Goal: Task Accomplishment & Management: Manage account settings

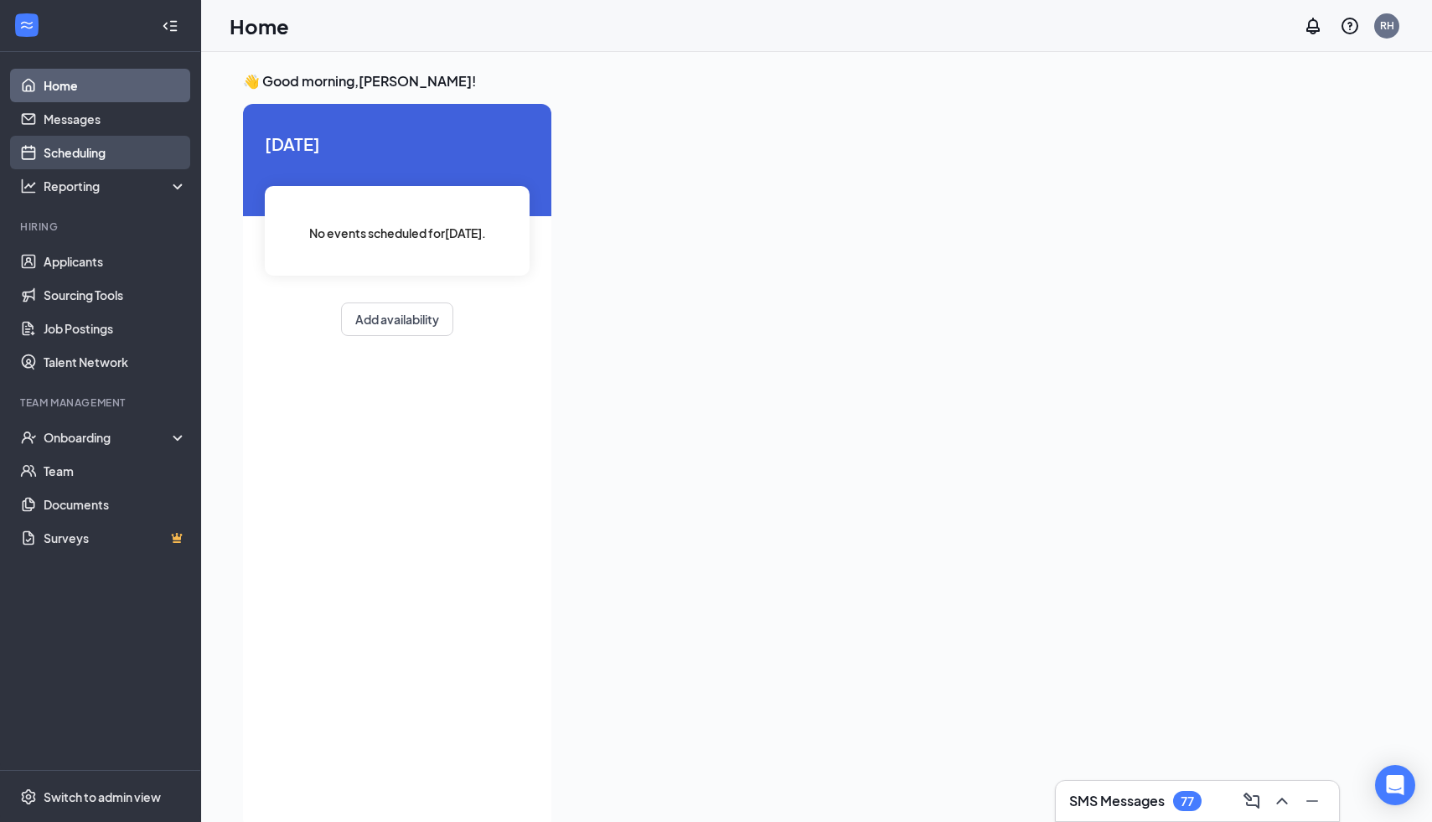
click at [107, 146] on link "Scheduling" at bounding box center [115, 153] width 143 height 34
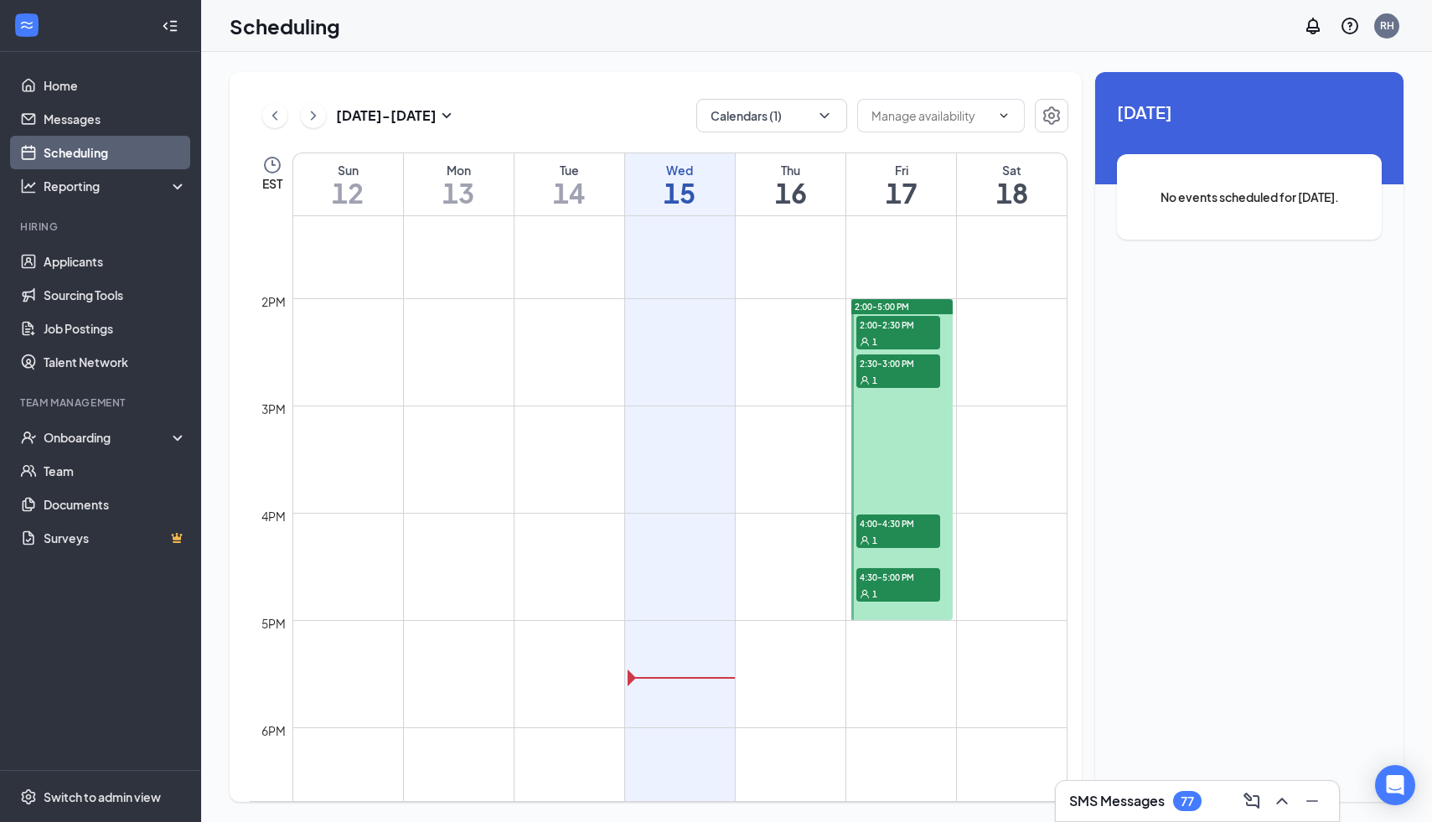
scroll to position [1420, 0]
click at [911, 332] on div "1" at bounding box center [898, 340] width 84 height 17
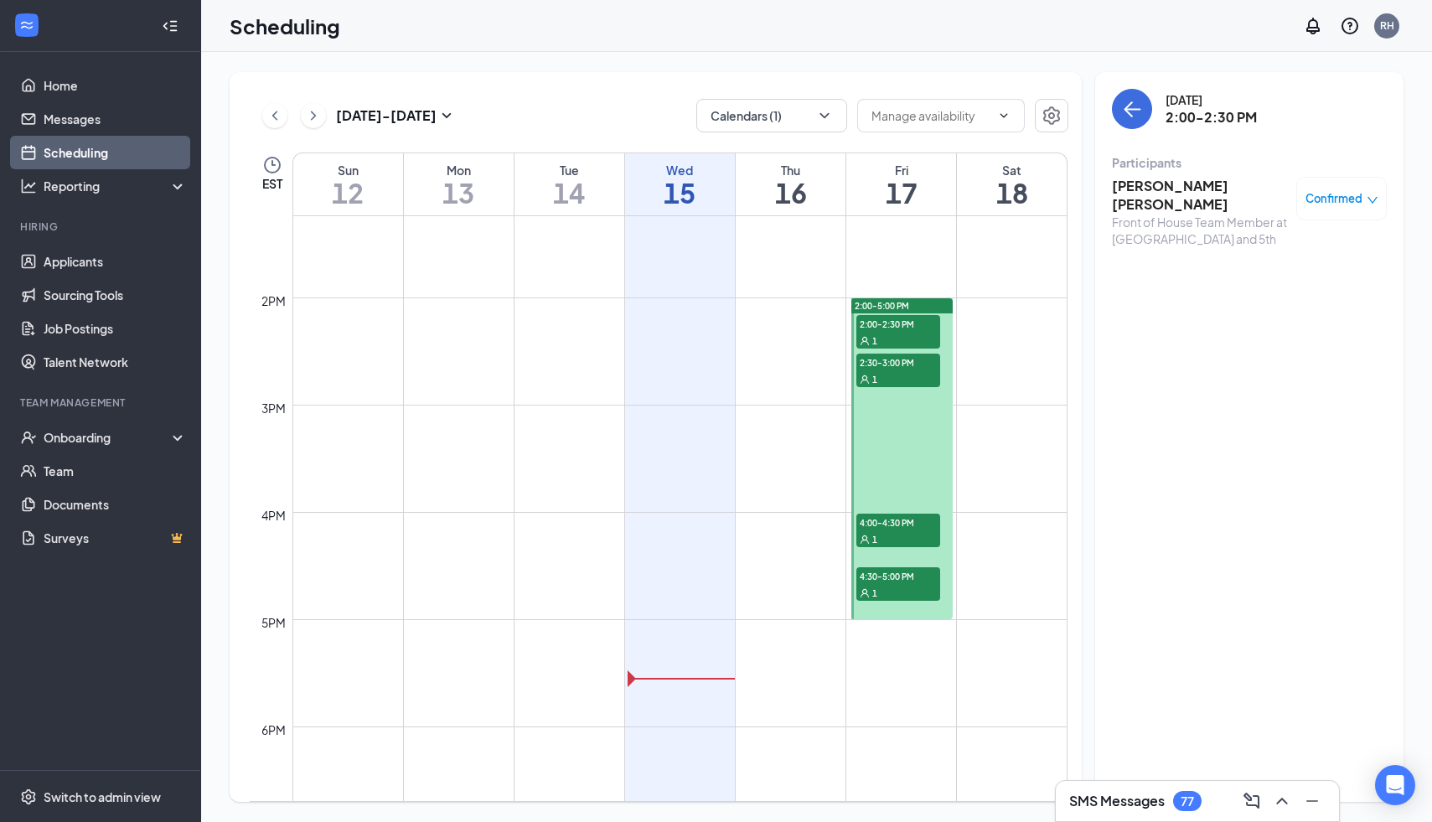
click at [912, 372] on div "1" at bounding box center [898, 378] width 84 height 17
click at [906, 335] on div "1" at bounding box center [898, 340] width 84 height 17
click at [908, 369] on span "2:30-3:00 PM" at bounding box center [898, 362] width 84 height 17
click at [904, 533] on div "1" at bounding box center [898, 538] width 84 height 17
click at [904, 583] on span "4:30-5:00 PM" at bounding box center [898, 575] width 84 height 17
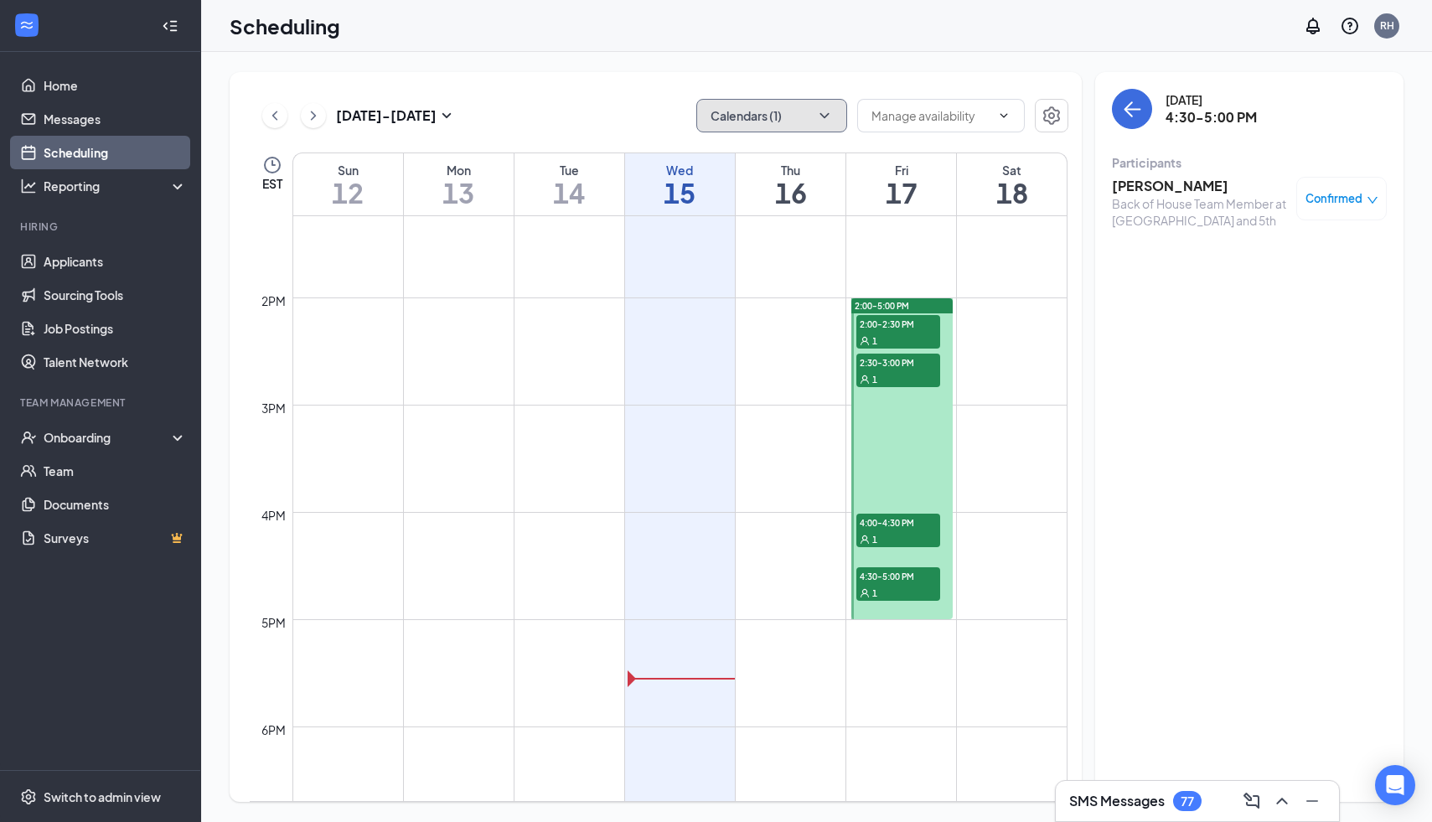
click at [822, 108] on icon "ChevronDown" at bounding box center [824, 115] width 17 height 17
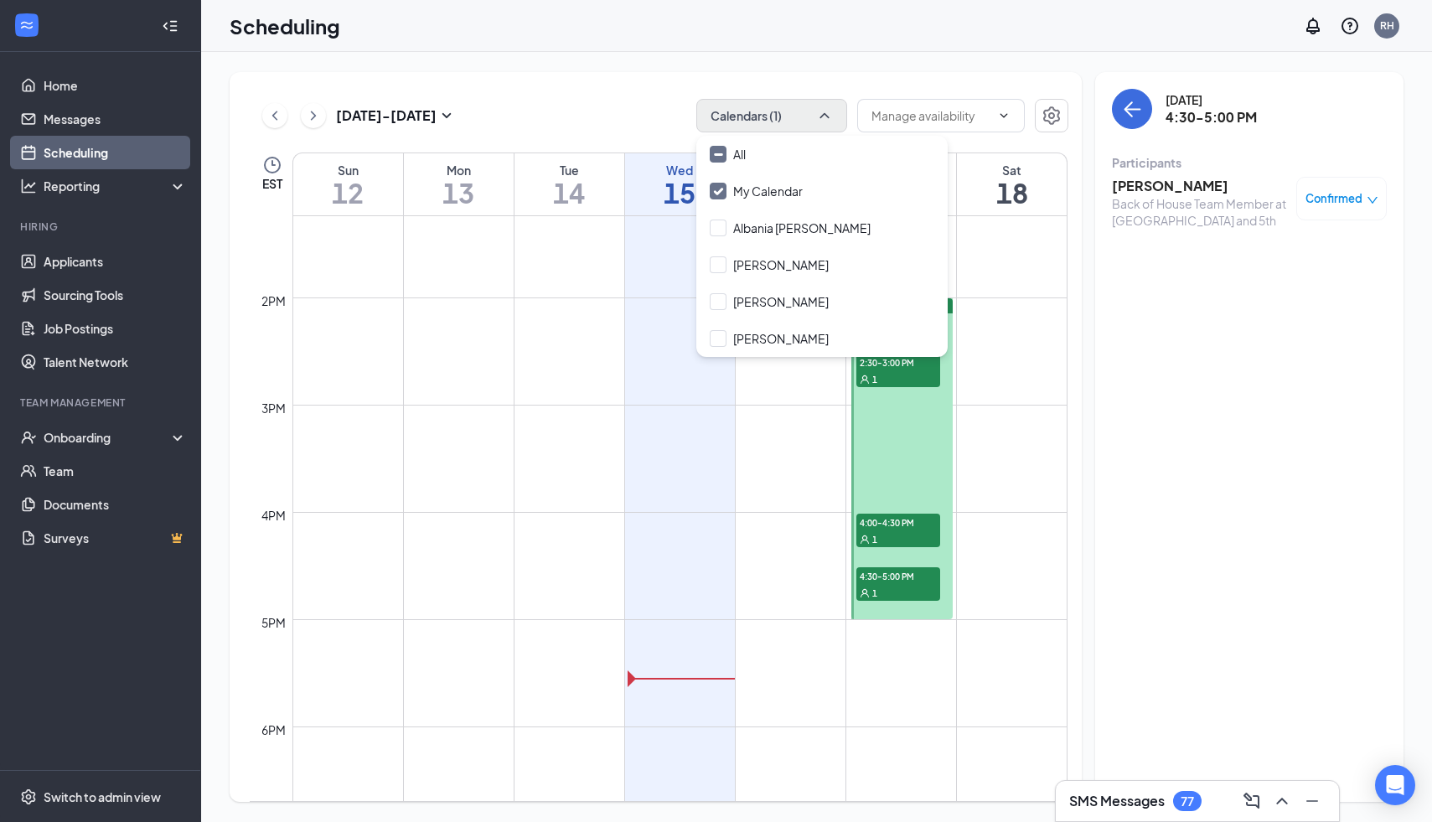
click at [654, 111] on div "[DATE] - [DATE] Calendars (1)" at bounding box center [659, 116] width 818 height 34
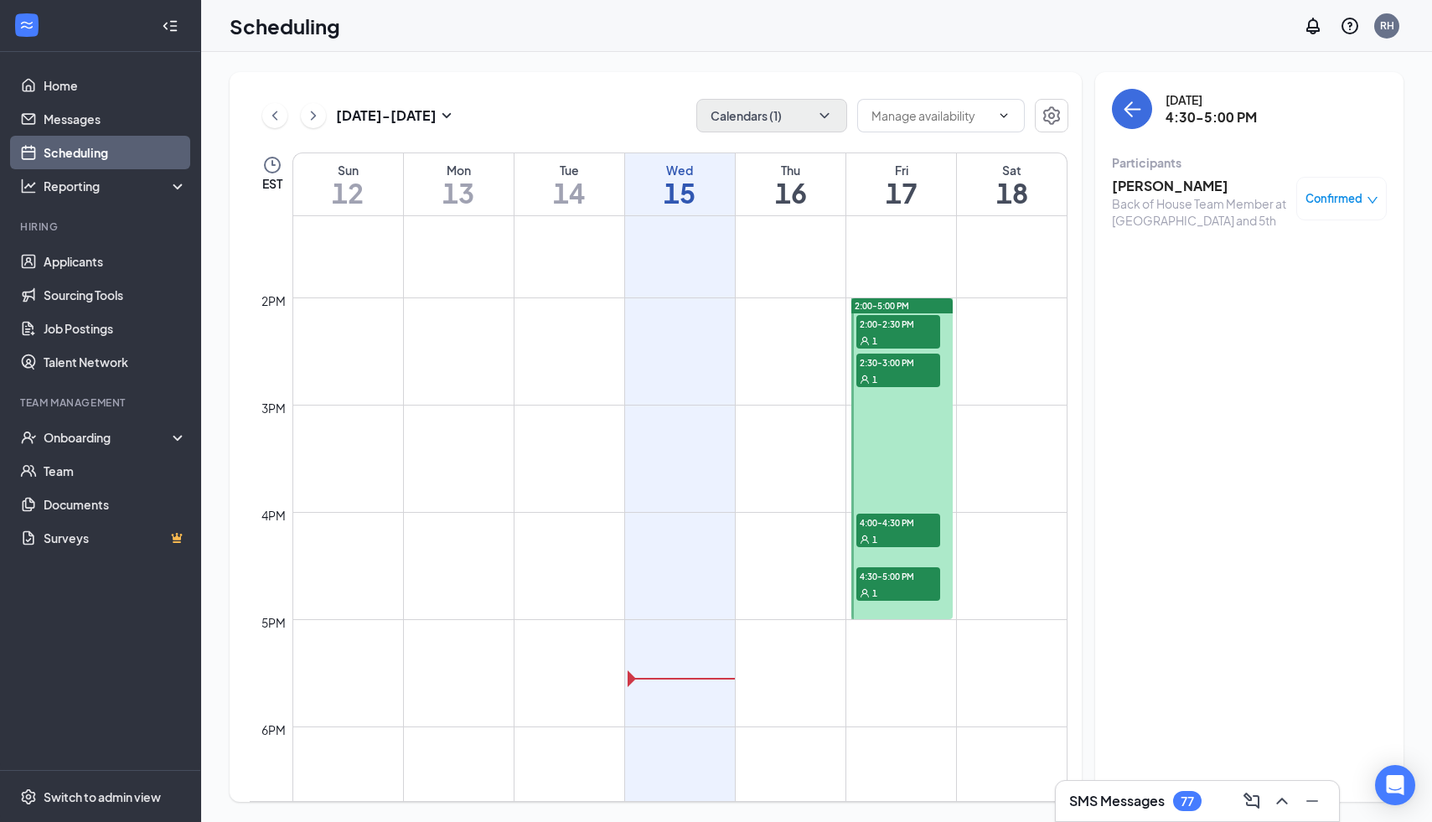
click at [904, 539] on div "1" at bounding box center [898, 538] width 84 height 17
click at [886, 374] on div "1" at bounding box center [898, 378] width 84 height 17
click at [906, 324] on span "2:00-2:30 PM" at bounding box center [898, 323] width 84 height 17
click at [1247, 214] on div "Front of House Team Member at [GEOGRAPHIC_DATA] and 5th" at bounding box center [1200, 231] width 176 height 34
click at [935, 122] on input "text" at bounding box center [930, 115] width 119 height 18
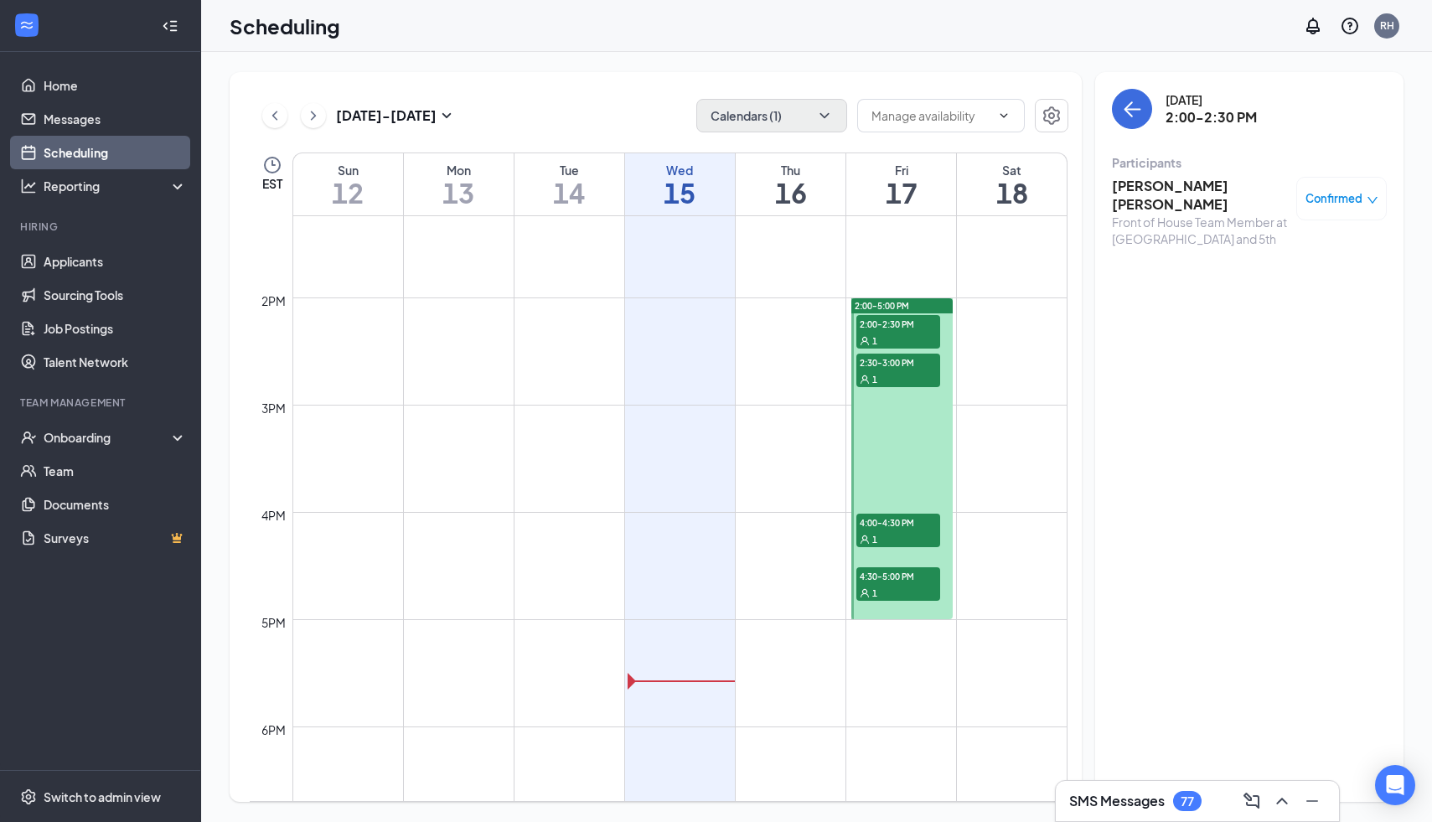
click at [572, 99] on div "[DATE] - [DATE] Calendars (1) Delete all availability" at bounding box center [659, 116] width 818 height 34
click at [901, 336] on div "1" at bounding box center [898, 340] width 84 height 17
click at [1170, 188] on h3 "[PERSON_NAME] [PERSON_NAME]" at bounding box center [1200, 195] width 176 height 37
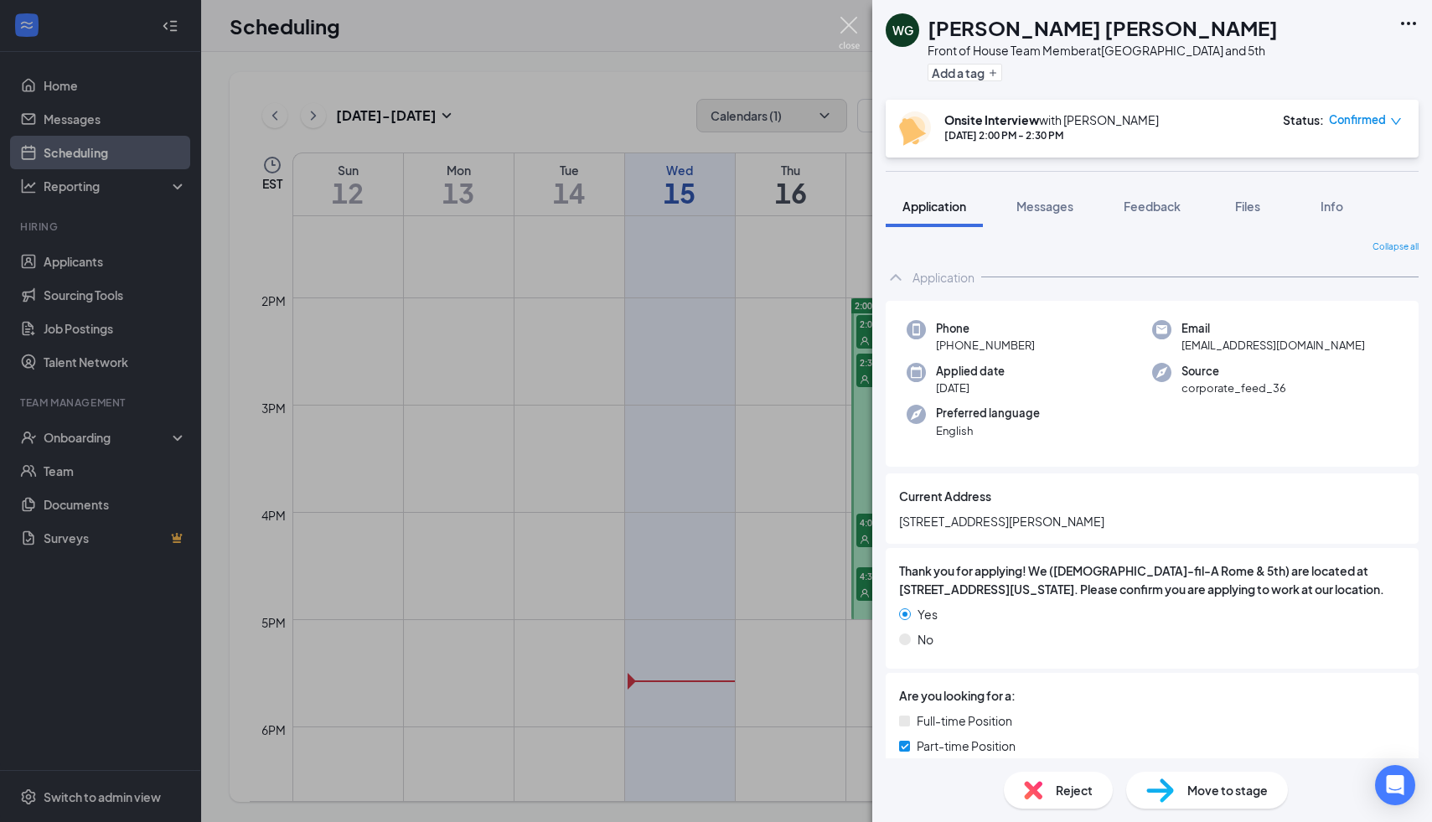
click at [850, 30] on img at bounding box center [849, 33] width 21 height 33
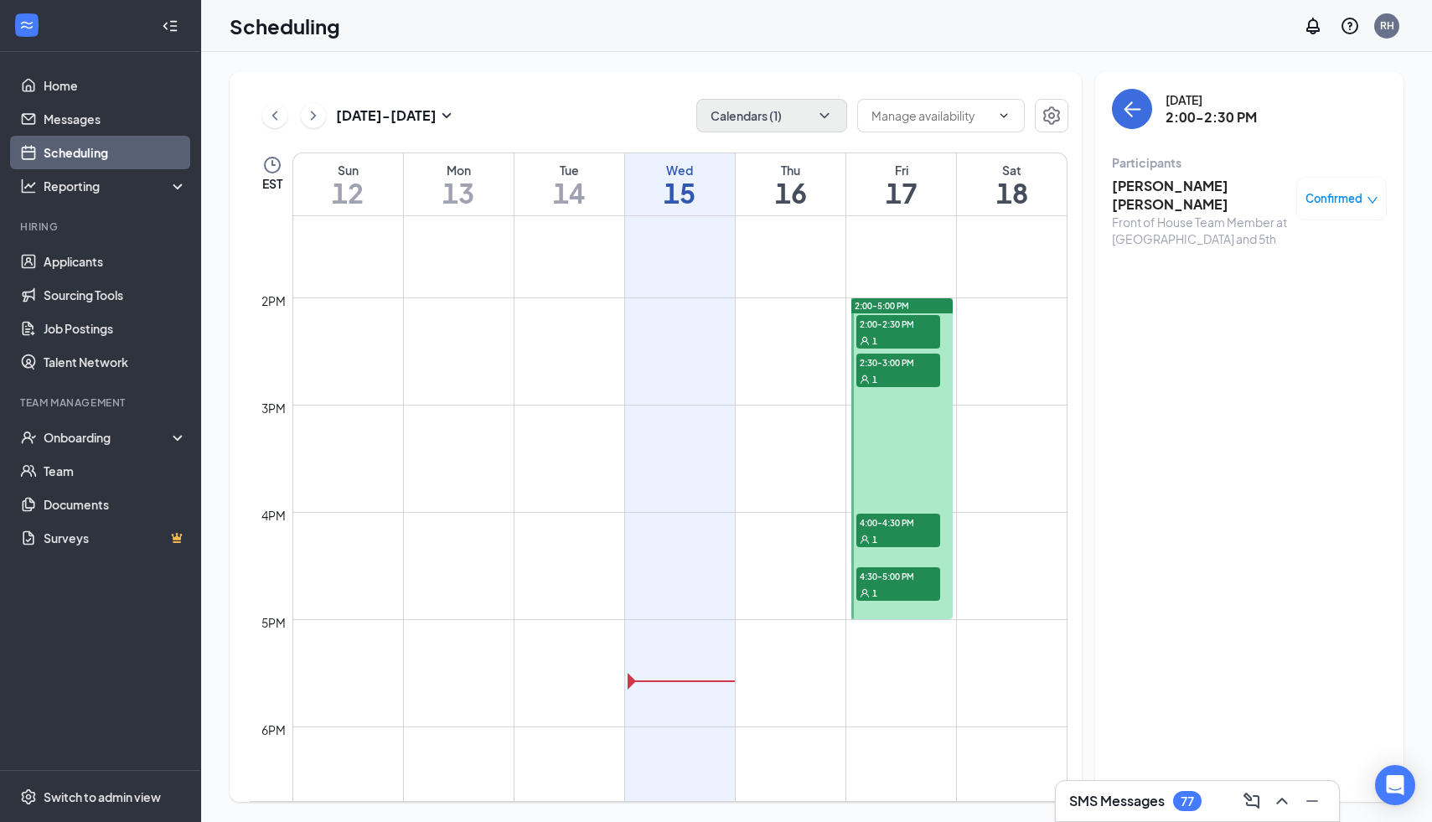
click at [897, 364] on span "2:30-3:00 PM" at bounding box center [898, 362] width 84 height 17
click at [905, 529] on span "4:00-4:30 PM" at bounding box center [898, 522] width 84 height 17
click at [1182, 187] on h3 "[PERSON_NAME]" at bounding box center [1200, 186] width 176 height 18
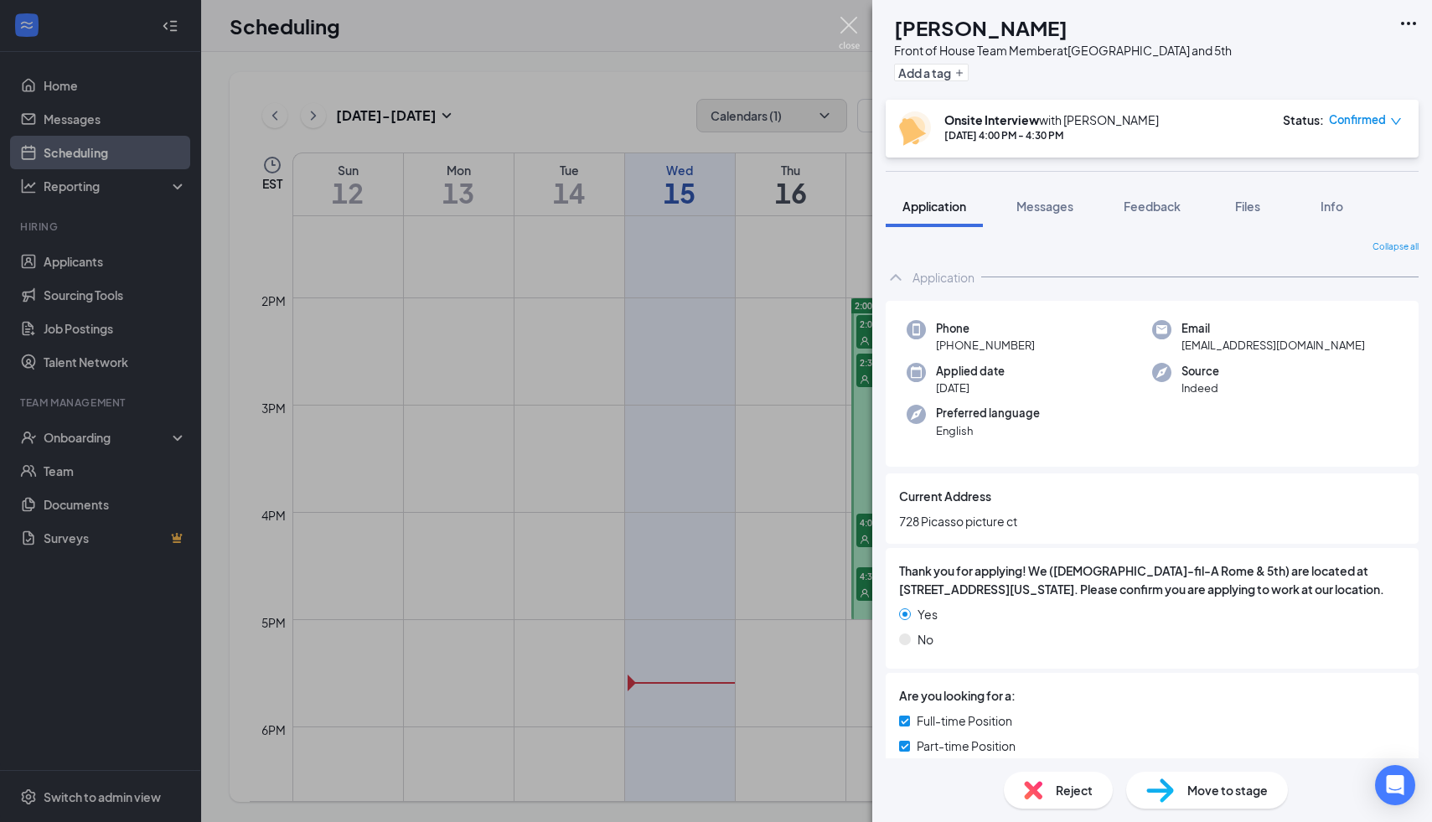
click at [851, 28] on img at bounding box center [849, 33] width 21 height 33
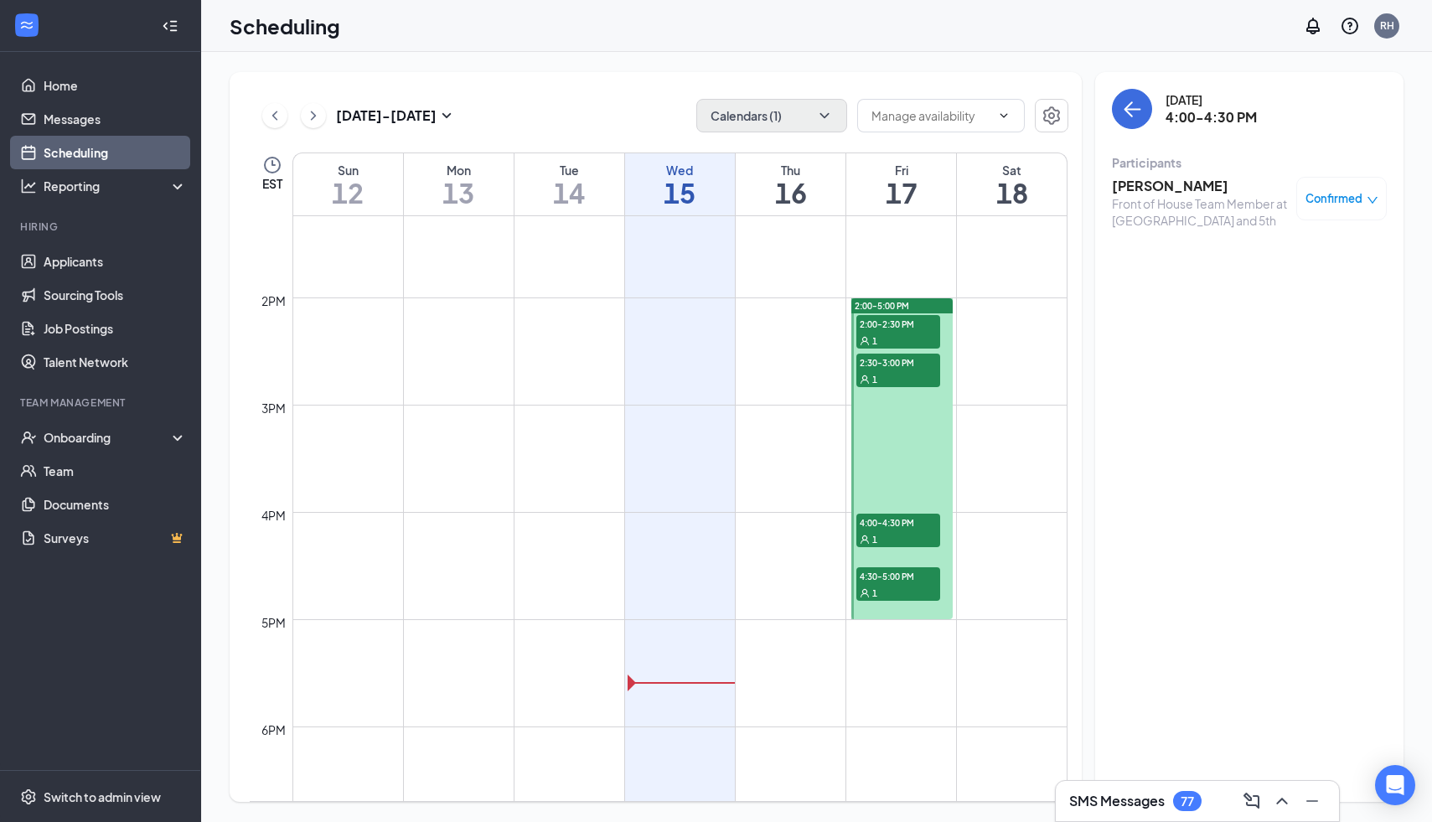
click at [890, 380] on div "1" at bounding box center [898, 378] width 84 height 17
click at [901, 338] on div "1" at bounding box center [898, 340] width 84 height 17
click at [1143, 194] on h3 "[PERSON_NAME] [PERSON_NAME]" at bounding box center [1200, 195] width 176 height 37
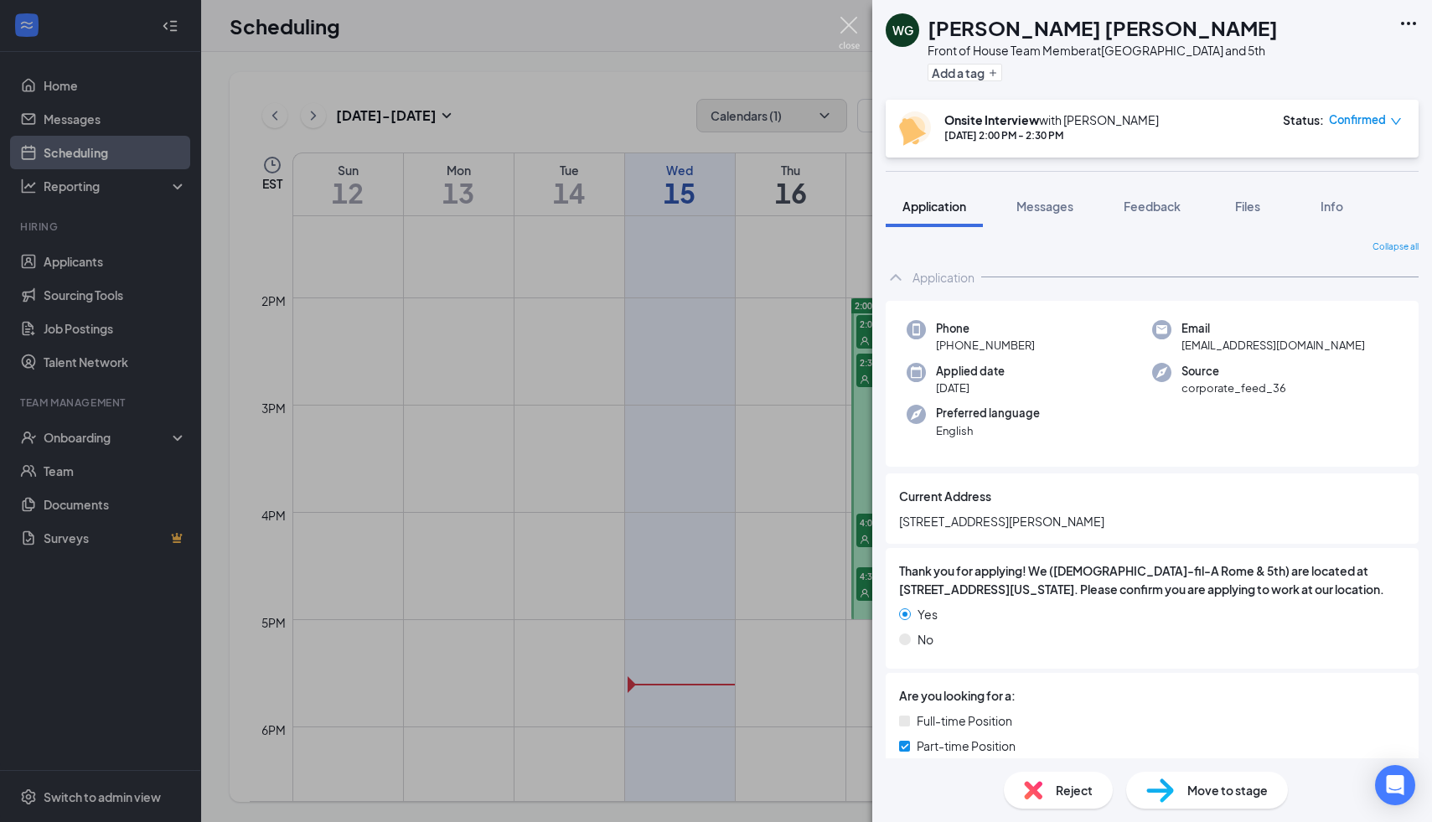
click at [845, 33] on img at bounding box center [849, 33] width 21 height 33
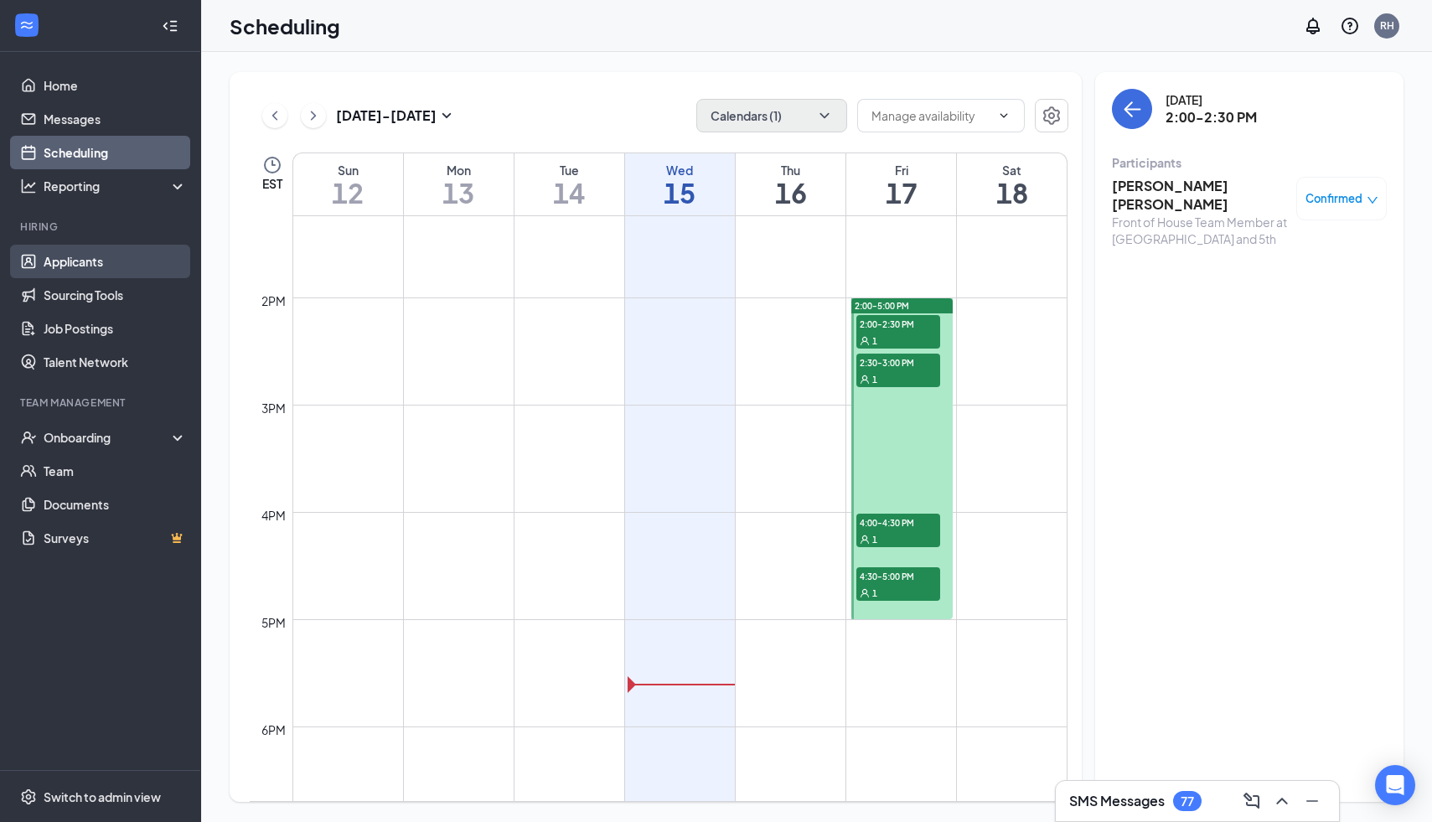
click at [105, 266] on link "Applicants" at bounding box center [115, 262] width 143 height 34
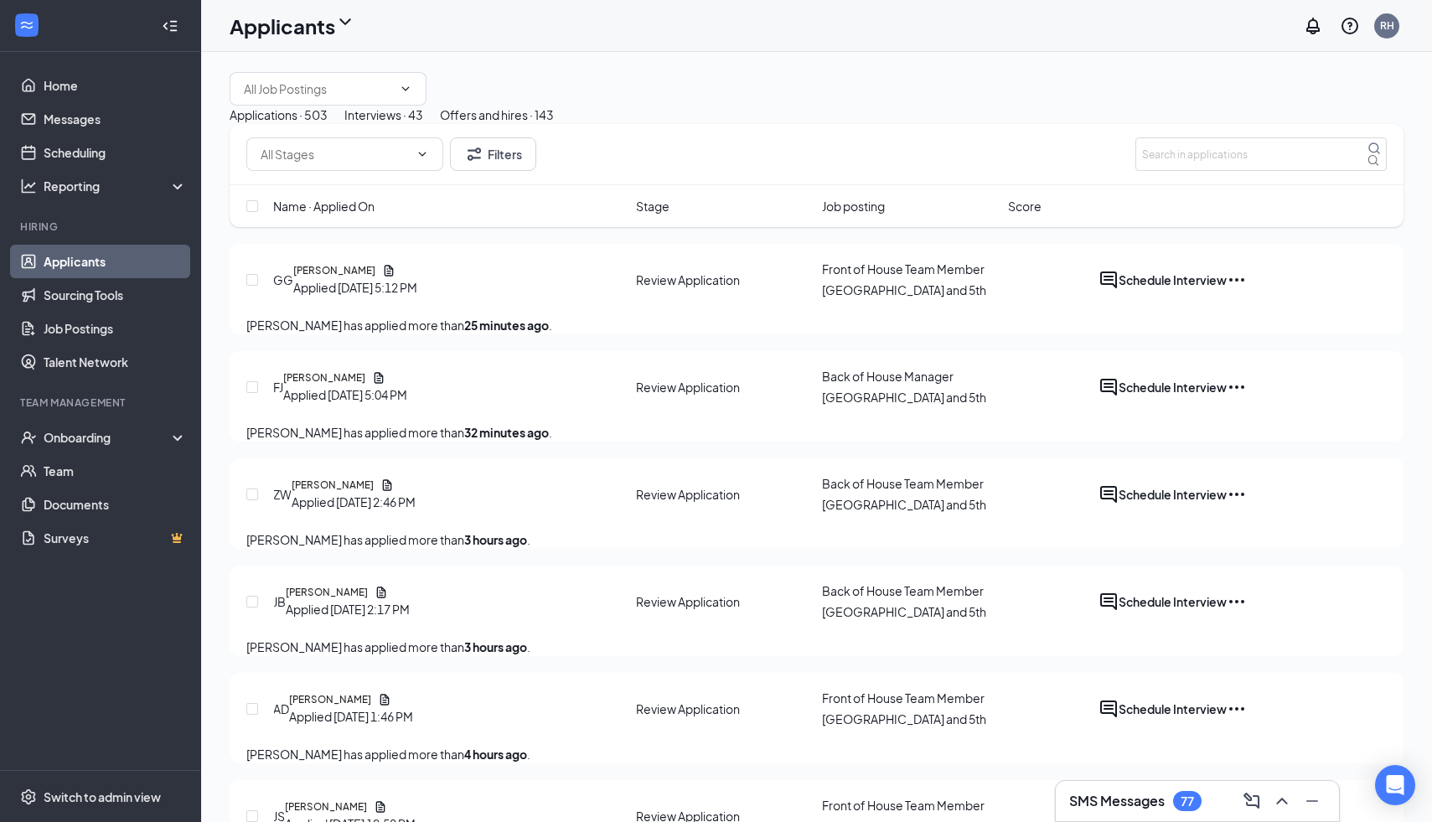
click at [423, 124] on button "Interviews · 43" at bounding box center [383, 115] width 79 height 18
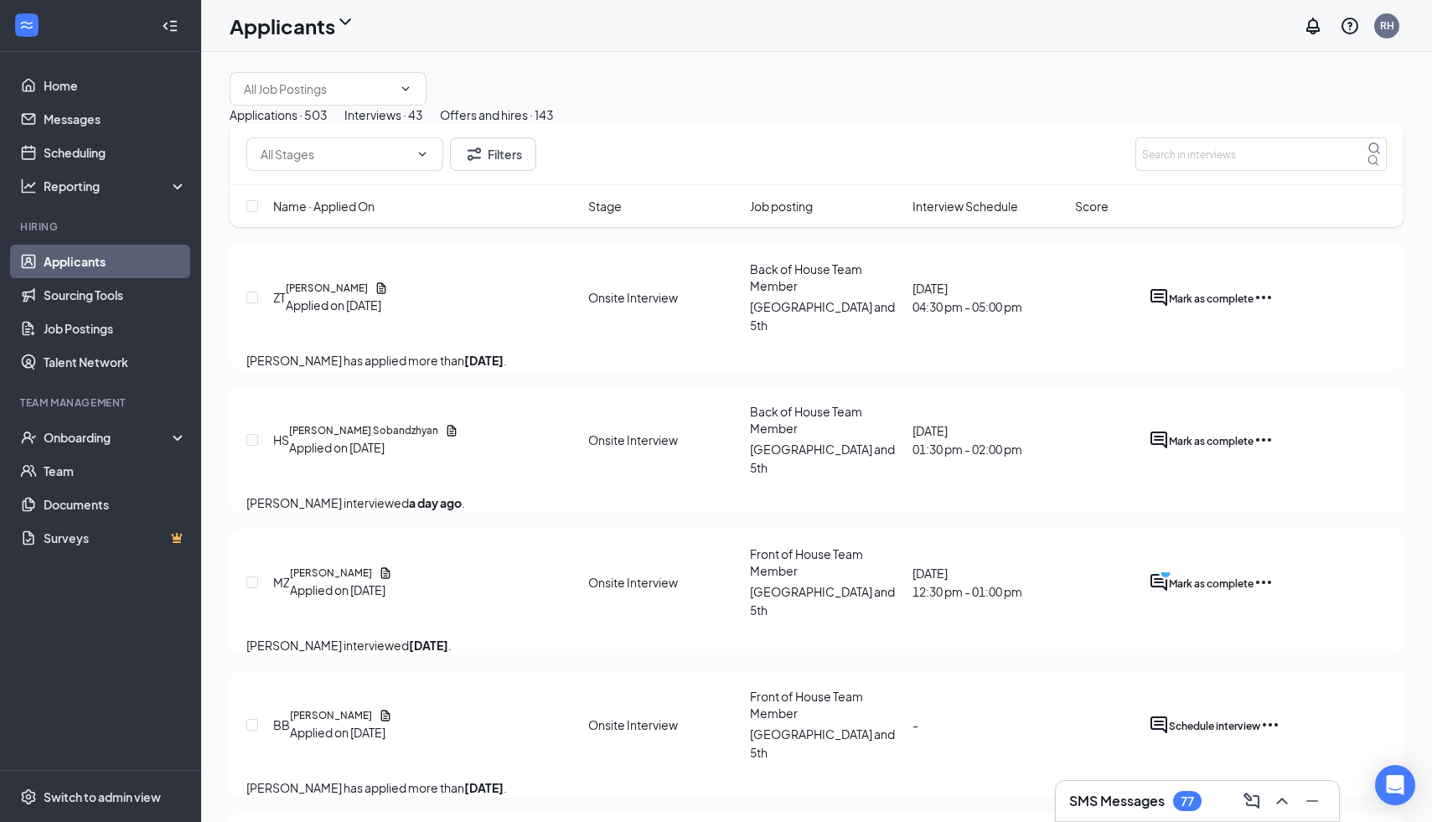
click at [1273, 307] on icon "Ellipses" at bounding box center [1263, 297] width 20 height 20
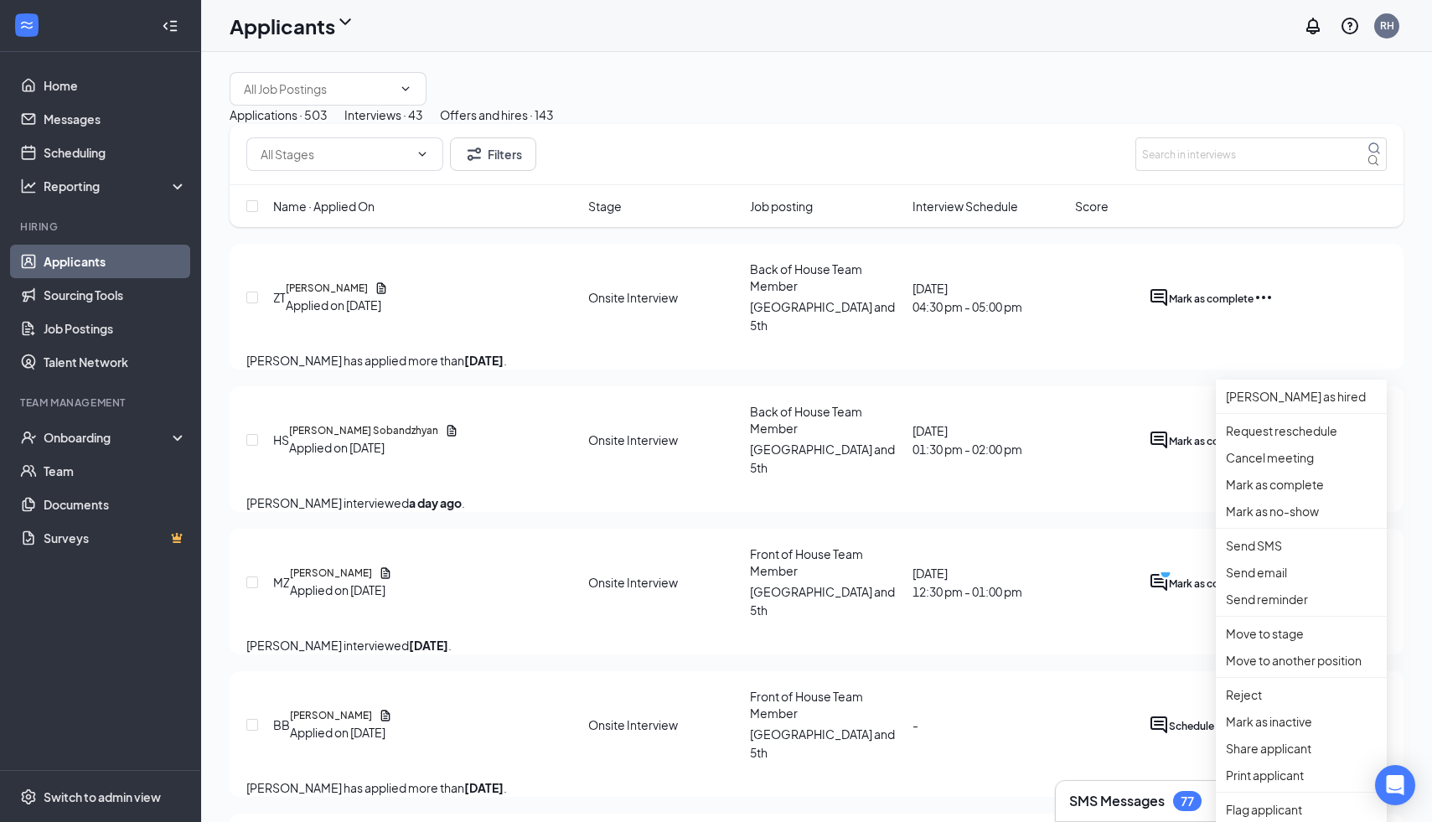
click at [1076, 351] on div "ZT Zara T Applied on [DATE] Onsite Interview Back of House Team Member [GEOGRAP…" at bounding box center [816, 306] width 1140 height 90
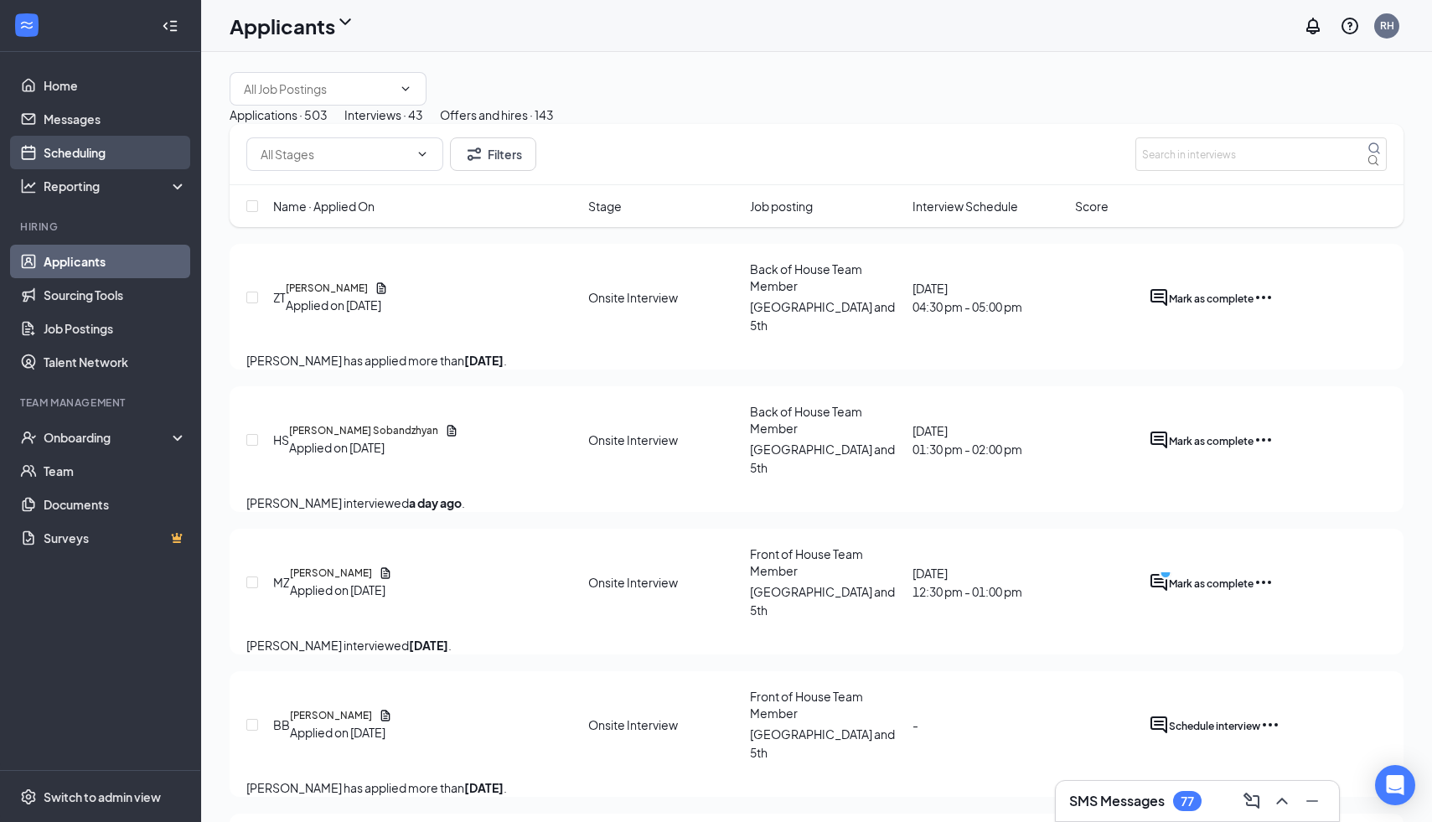
click at [104, 155] on link "Scheduling" at bounding box center [115, 153] width 143 height 34
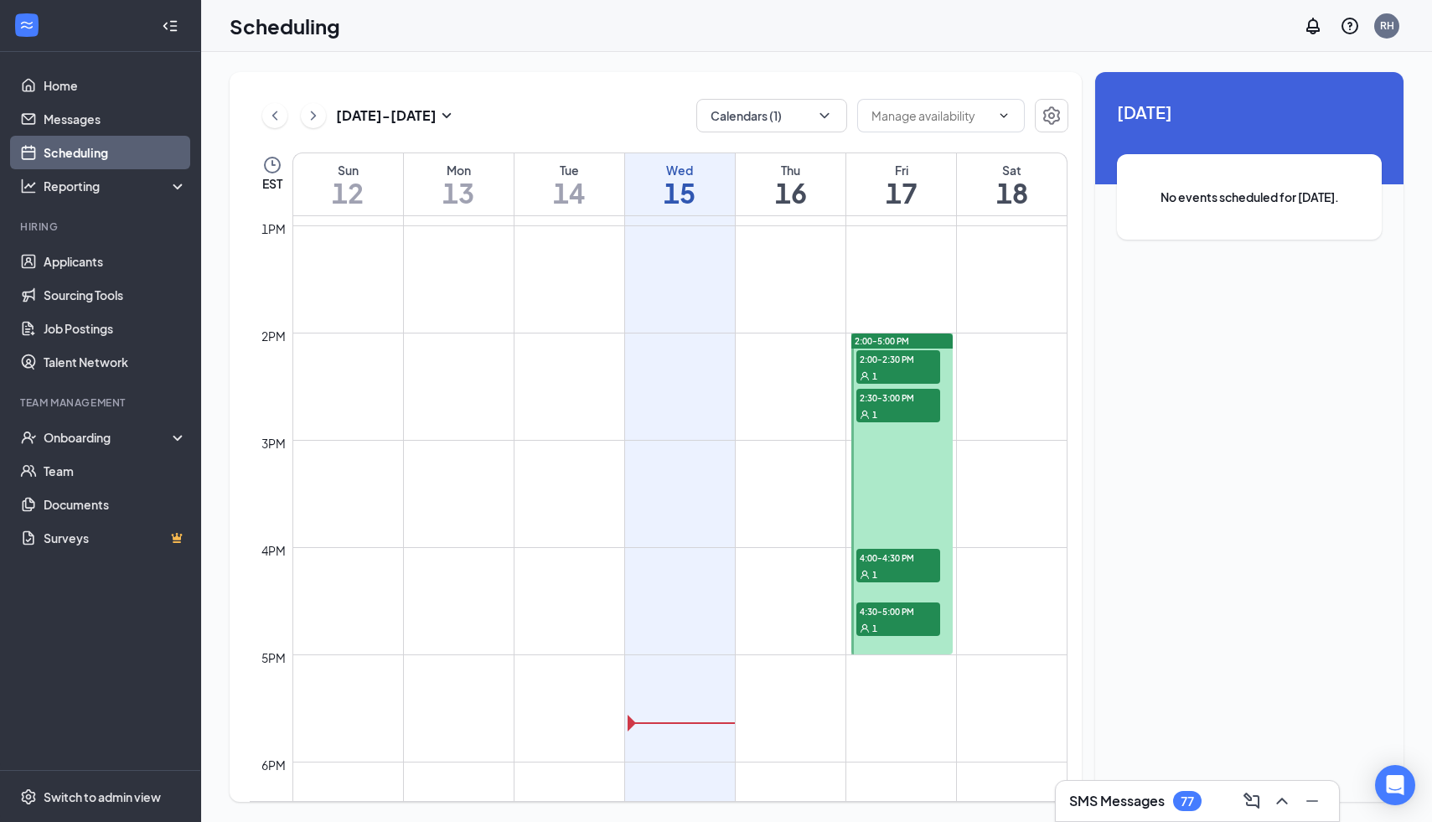
scroll to position [1381, 0]
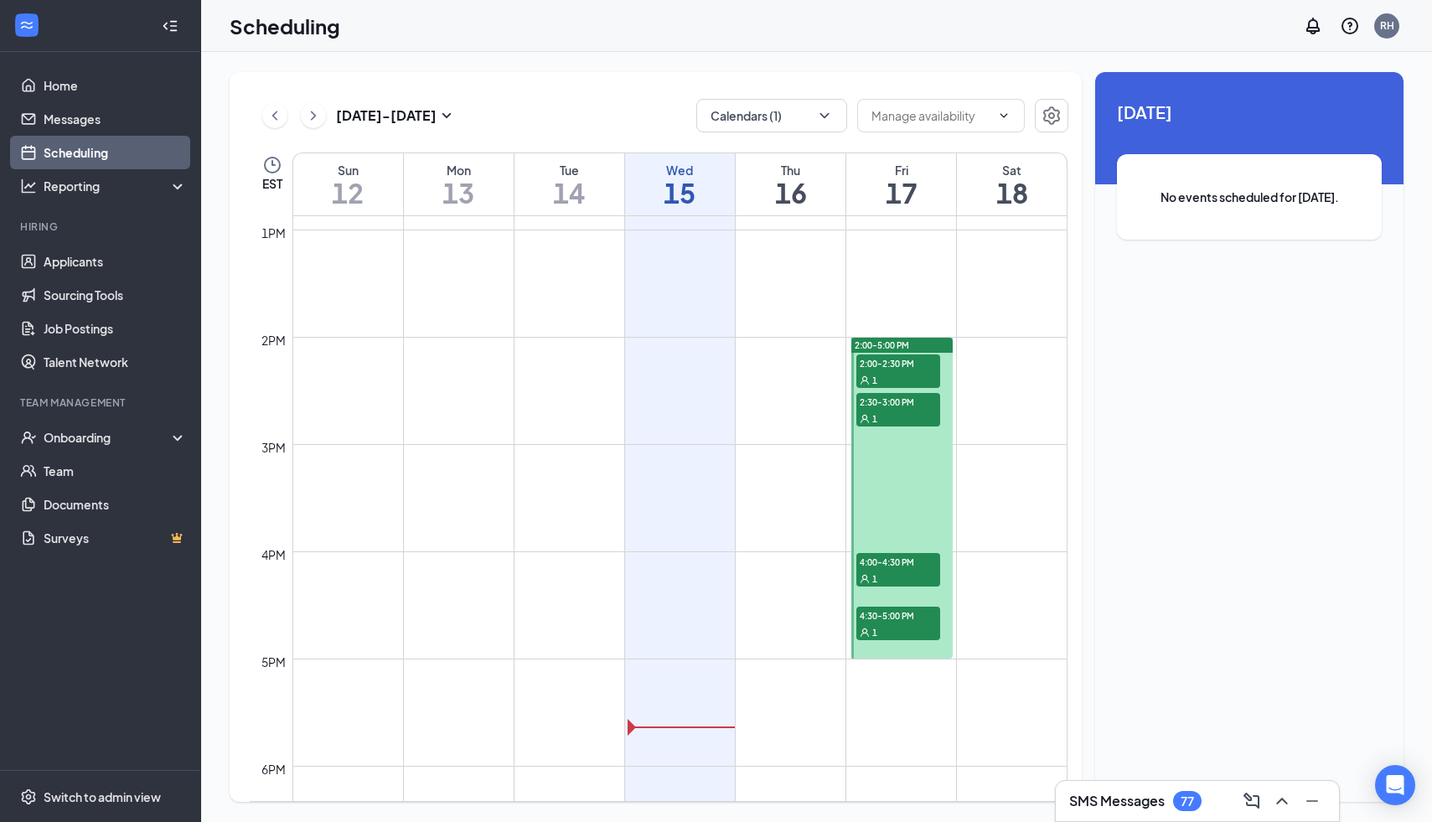
click at [919, 380] on div "1" at bounding box center [898, 379] width 84 height 17
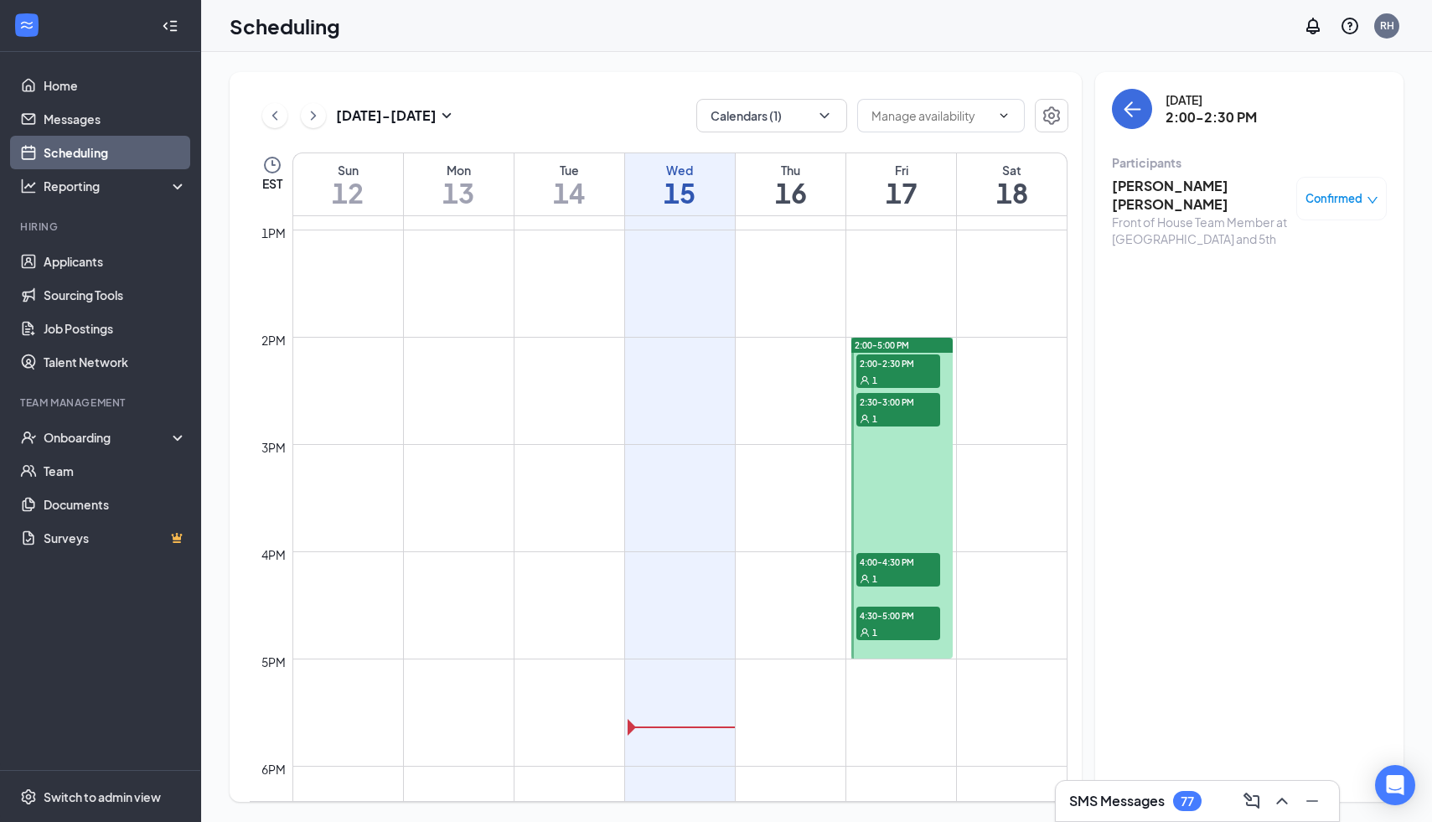
click at [912, 416] on div "1" at bounding box center [898, 418] width 84 height 17
click at [906, 572] on div "1" at bounding box center [898, 578] width 84 height 17
click at [903, 626] on div "1" at bounding box center [898, 631] width 84 height 17
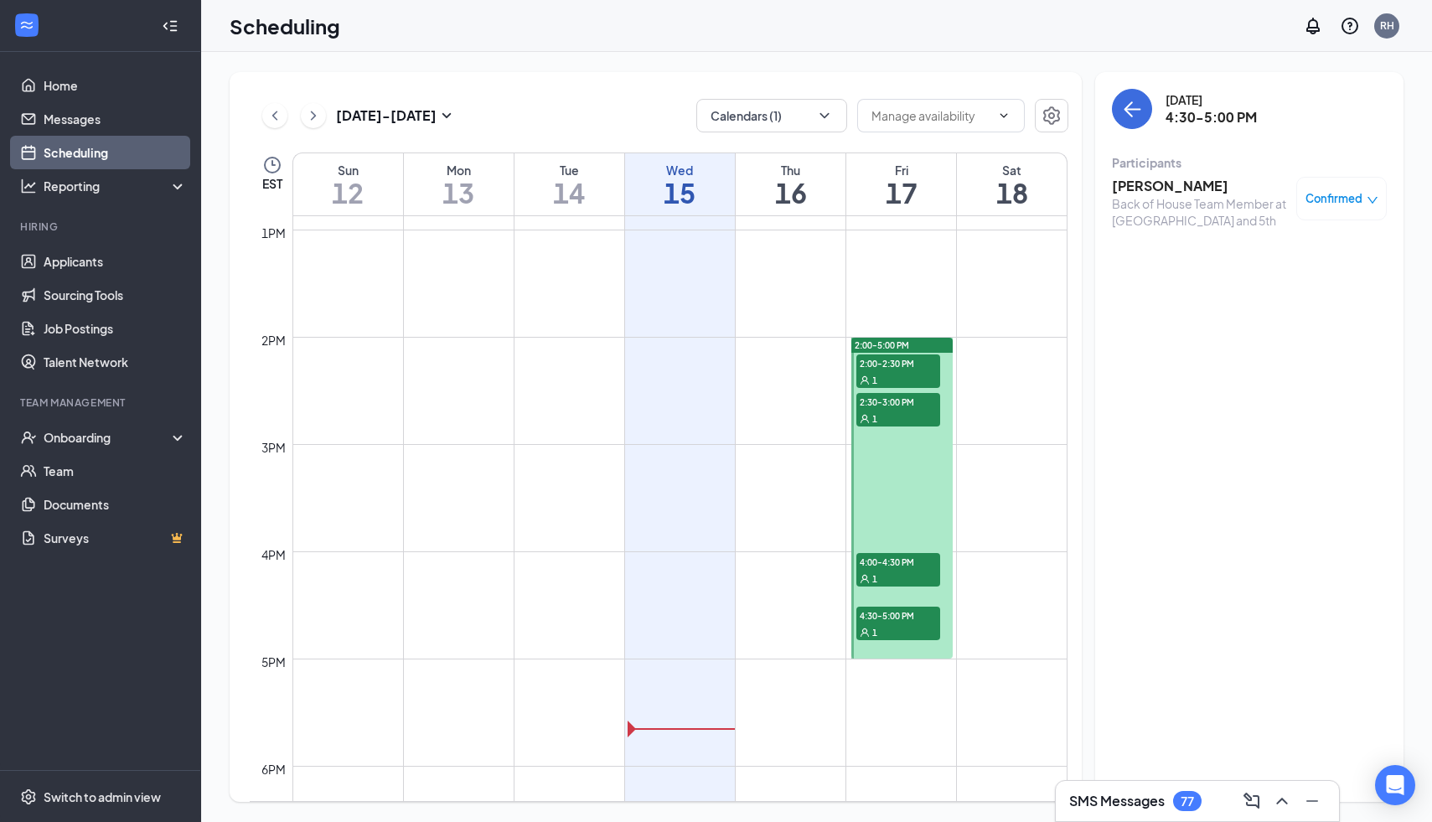
click at [1013, 626] on div "12am 1am 2am 3am 4am 5am 6am 7am 8am 9am 10am 11am 12pm 1pm 2pm 3pm 4pm 5pm 6pm…" at bounding box center [659, 122] width 818 height 2573
click at [775, 109] on button "Calendars (1)" at bounding box center [771, 116] width 151 height 34
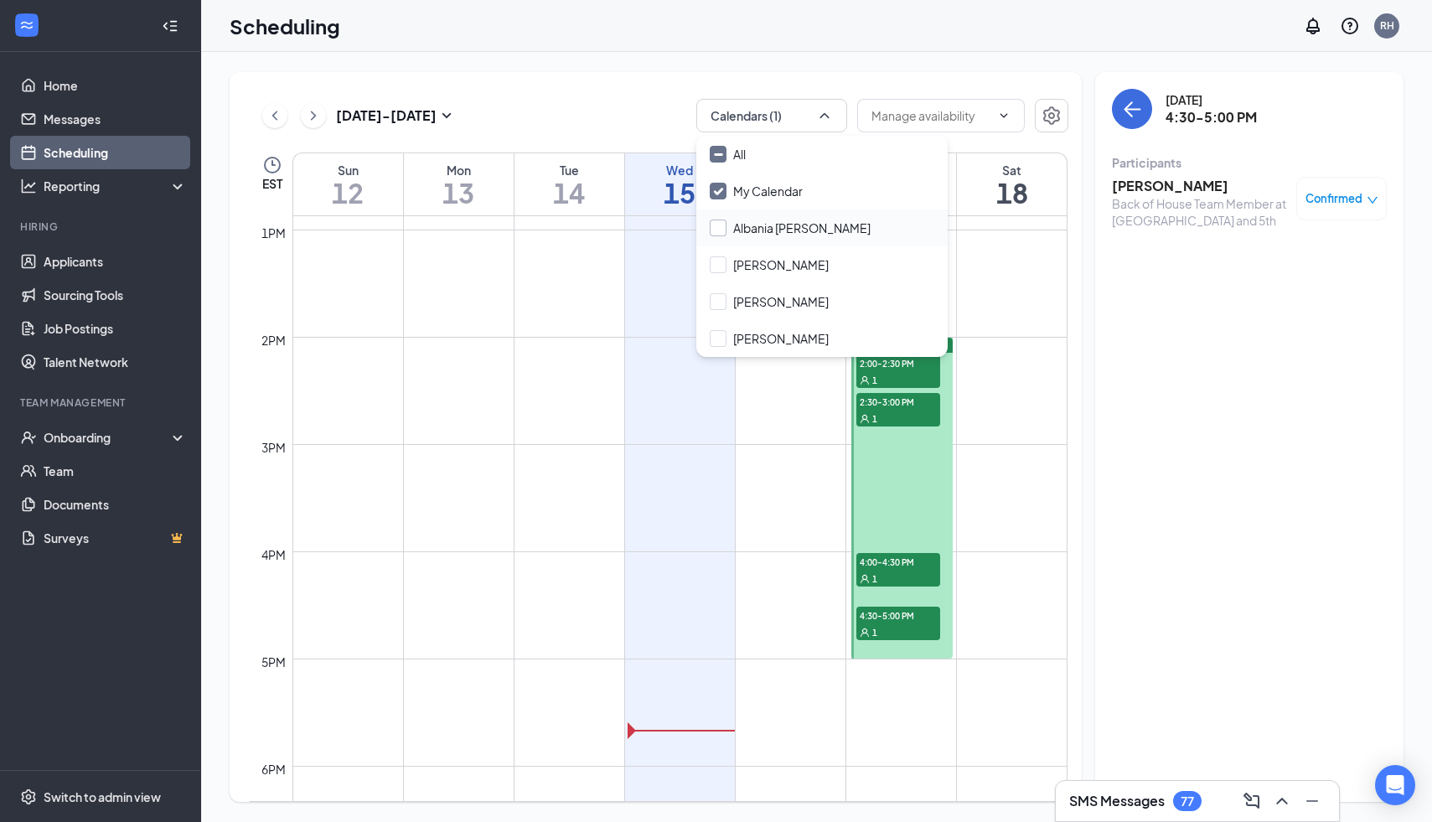
click at [723, 226] on input "Albania [PERSON_NAME]" at bounding box center [790, 227] width 161 height 17
checkbox input "true"
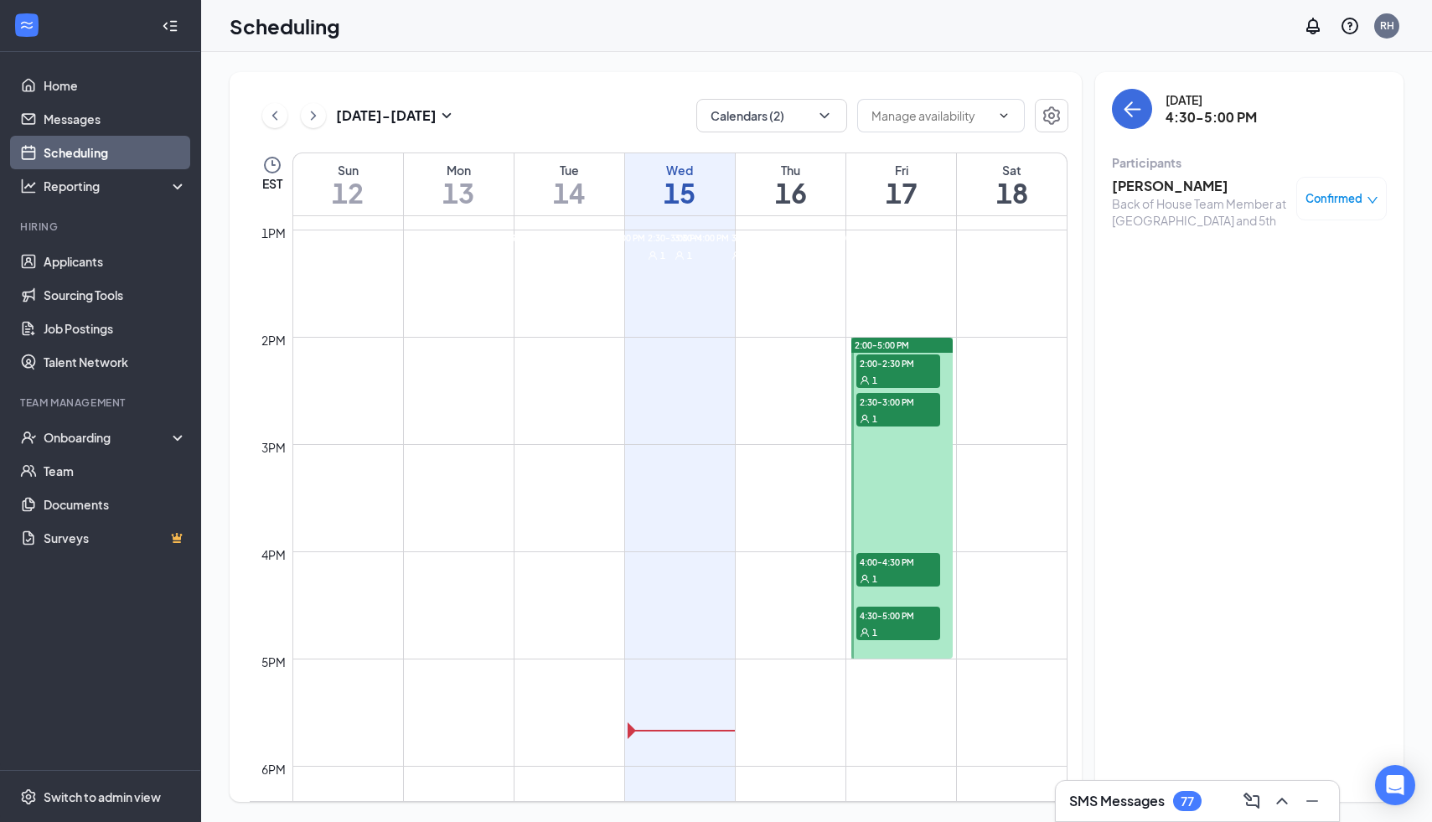
click at [610, 97] on div "[DATE] - [DATE] Calendars (2) EST Sun 12 Mon 13 Tue 14 Wed 15 Thu 16 Fri 17 Sat…" at bounding box center [656, 437] width 852 height 730
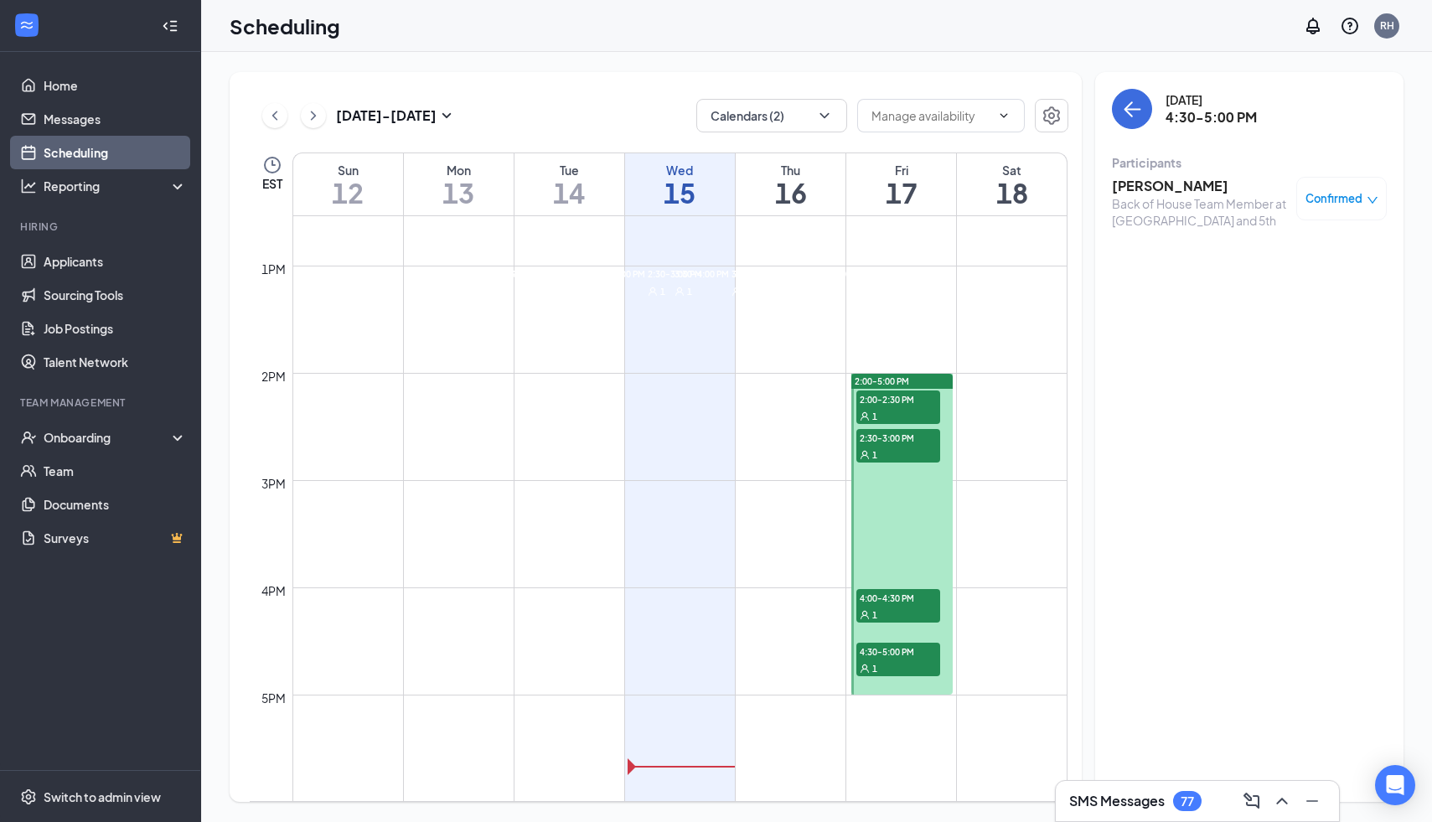
scroll to position [1356, 0]
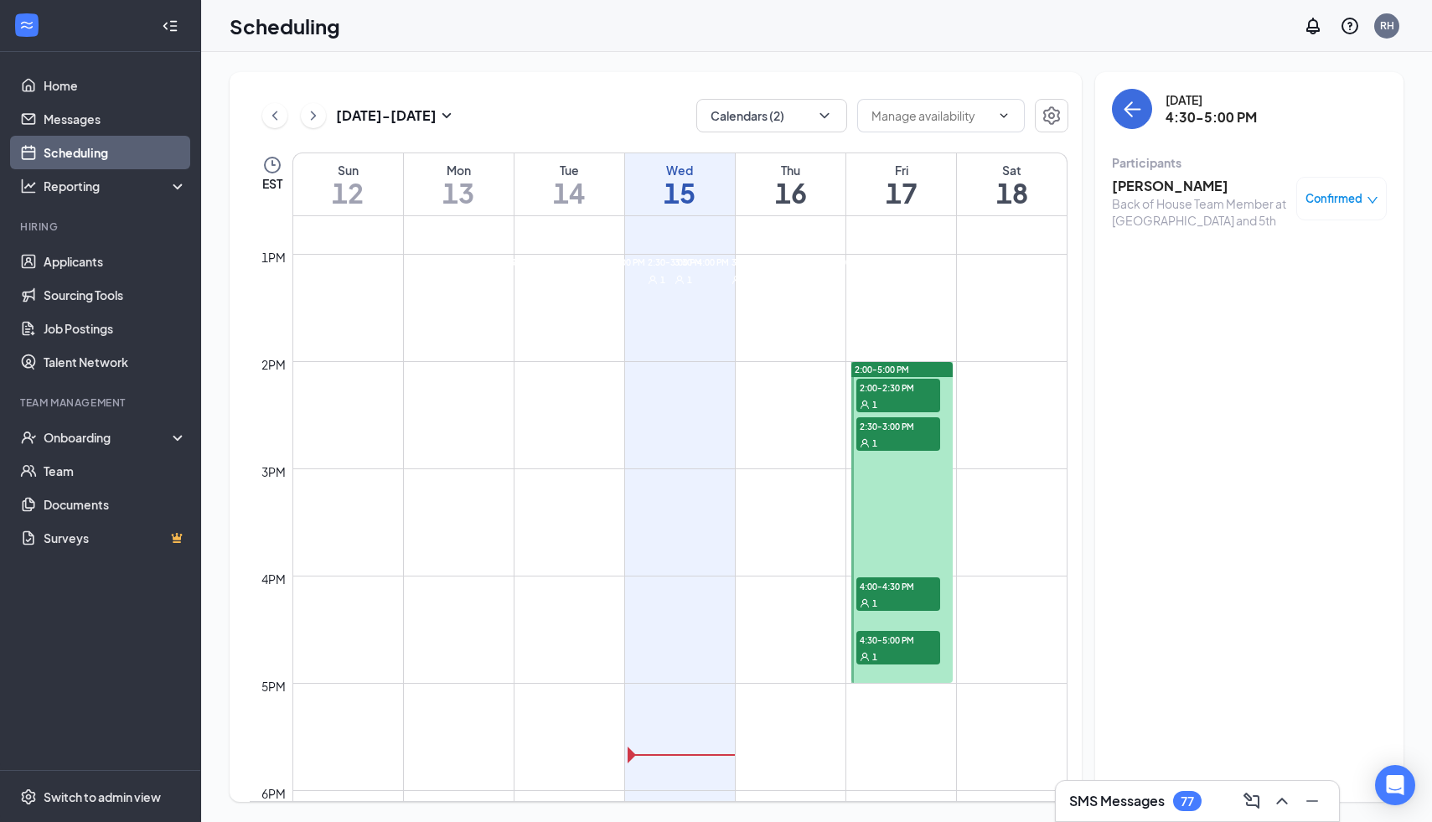
click at [587, 287] on div "1" at bounding box center [629, 279] width 84 height 17
click at [671, 269] on span "3:30-4:00 PM" at bounding box center [700, 261] width 58 height 15
click at [755, 269] on span "4:00-4:30 PM" at bounding box center [784, 261] width 58 height 15
click at [587, 287] on div "1" at bounding box center [629, 279] width 84 height 17
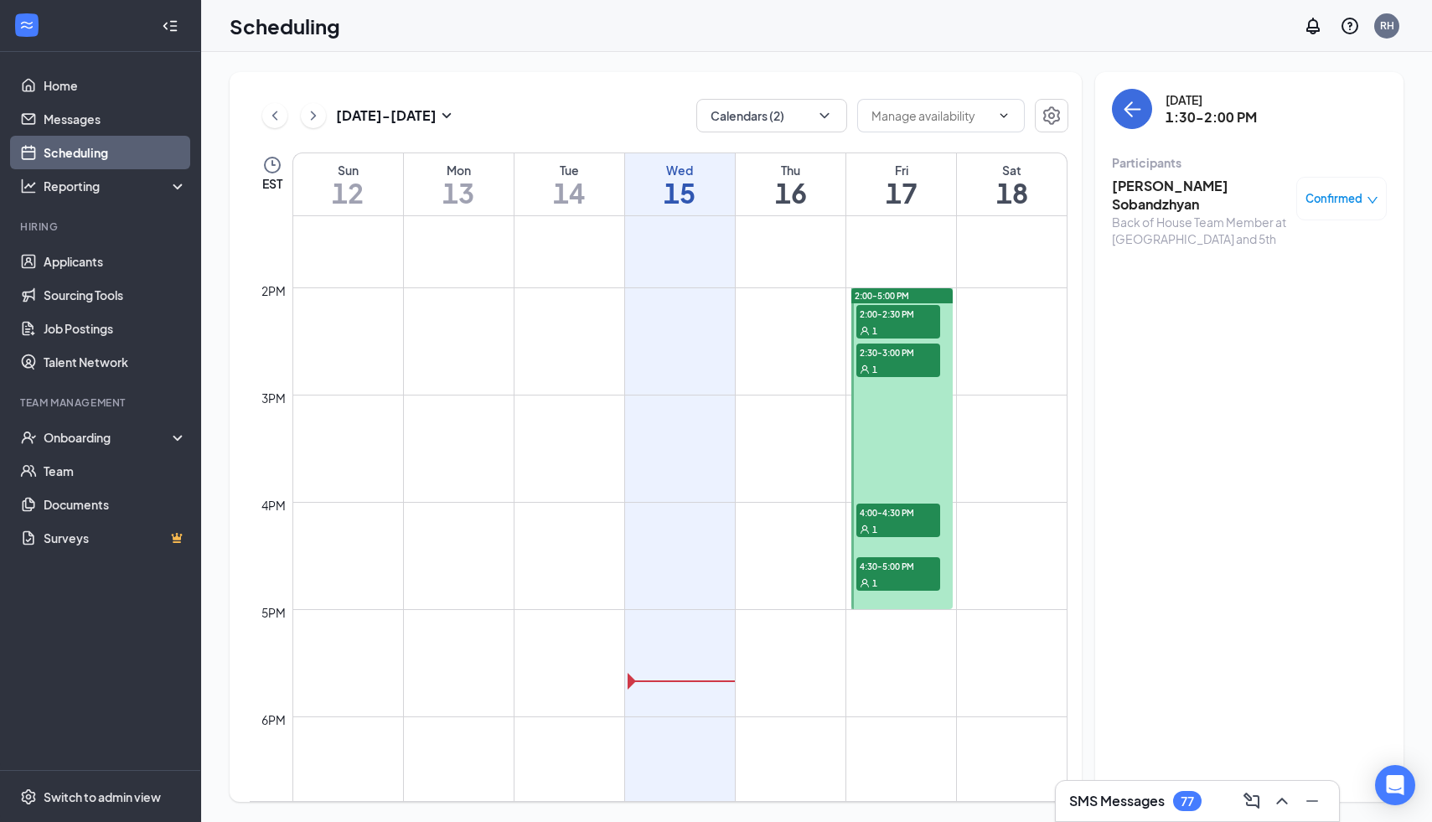
scroll to position [1431, 0]
click at [671, 194] on span "3:30-4:00 PM" at bounding box center [700, 186] width 58 height 15
click at [755, 194] on span "4:00-4:30 PM" at bounding box center [784, 186] width 58 height 15
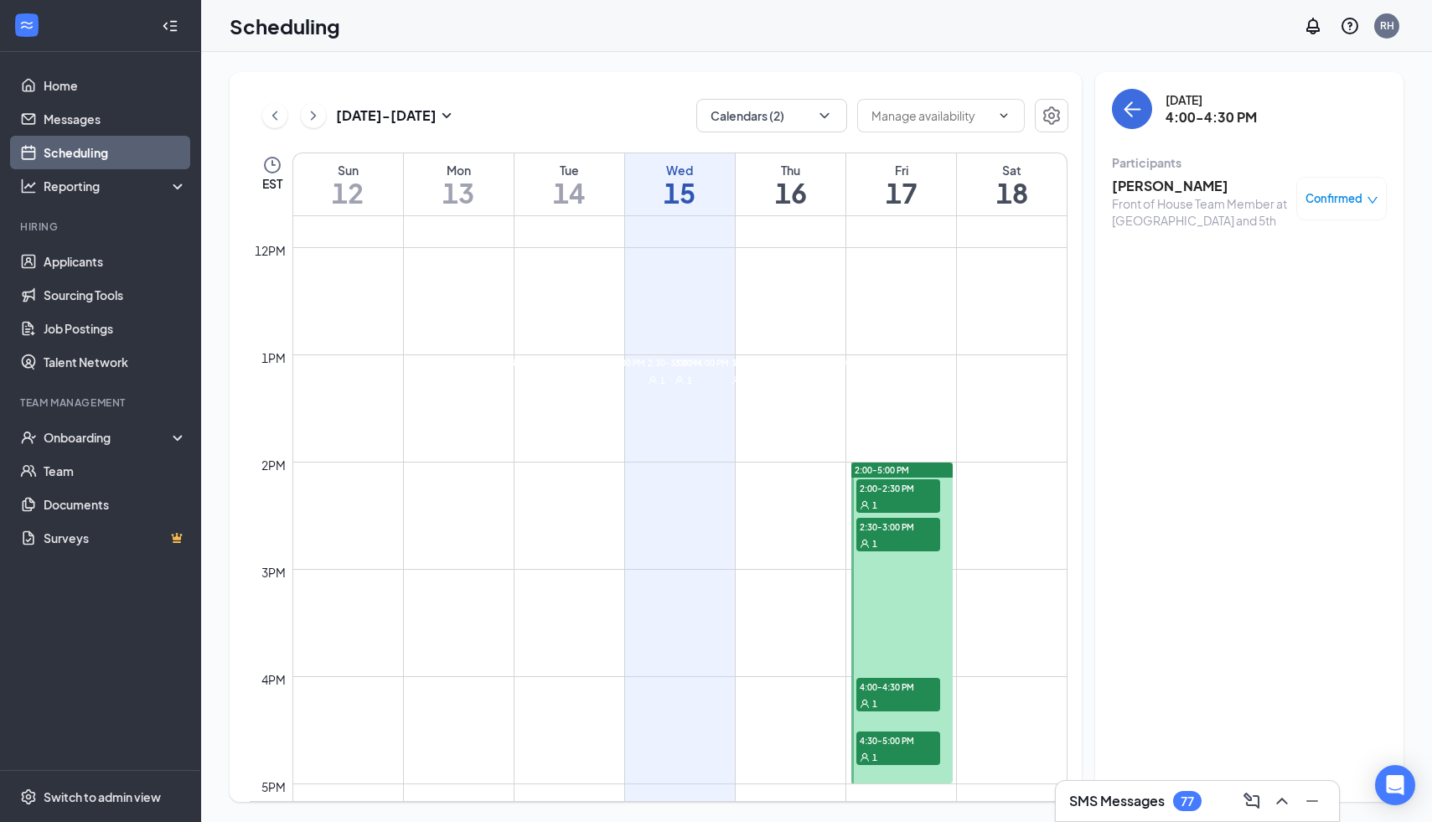
scroll to position [1146, 0]
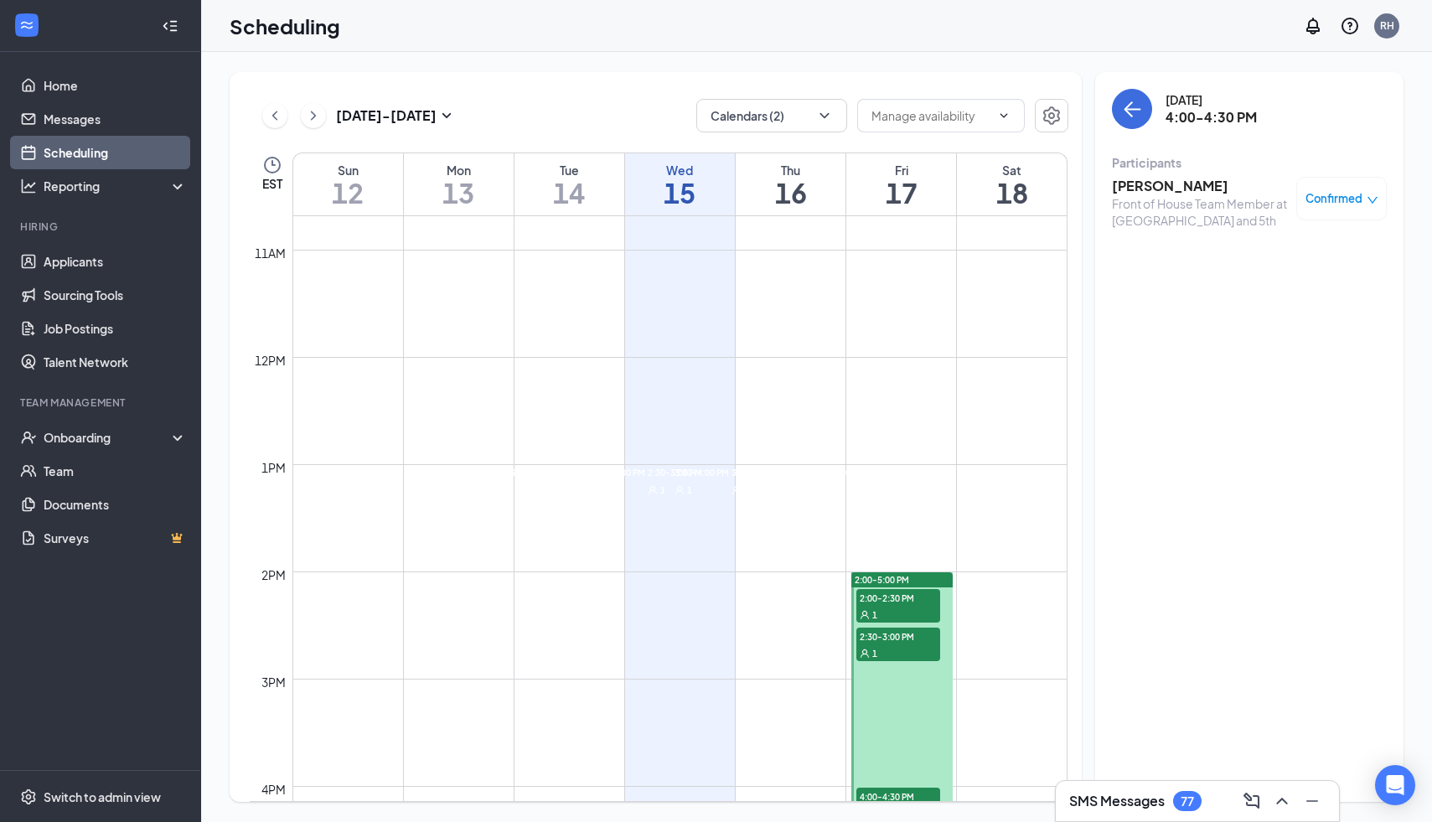
click at [587, 479] on span "1:30-2:00 PM" at bounding box center [616, 471] width 58 height 15
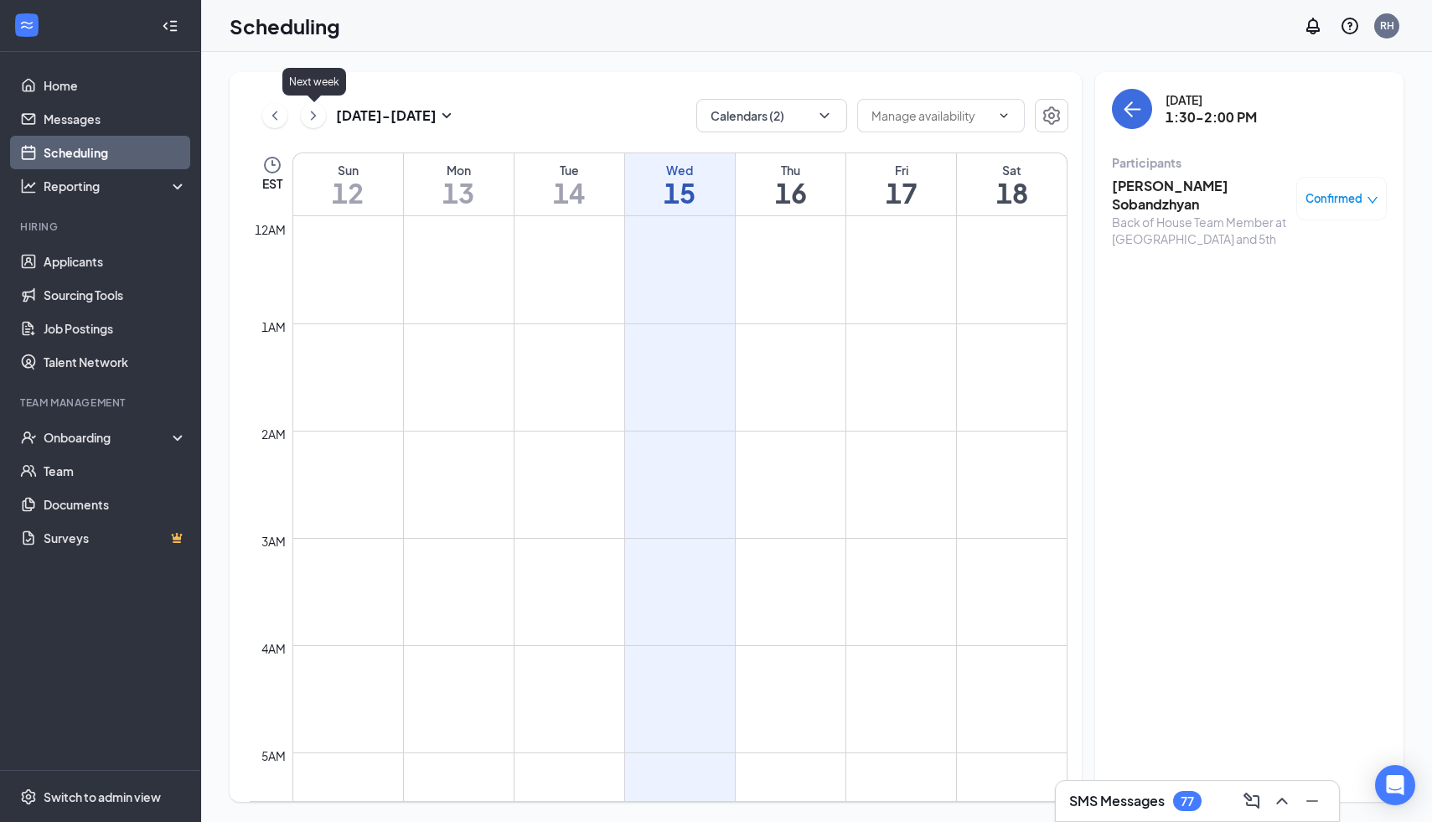
click at [312, 111] on icon "ChevronRight" at bounding box center [313, 116] width 17 height 20
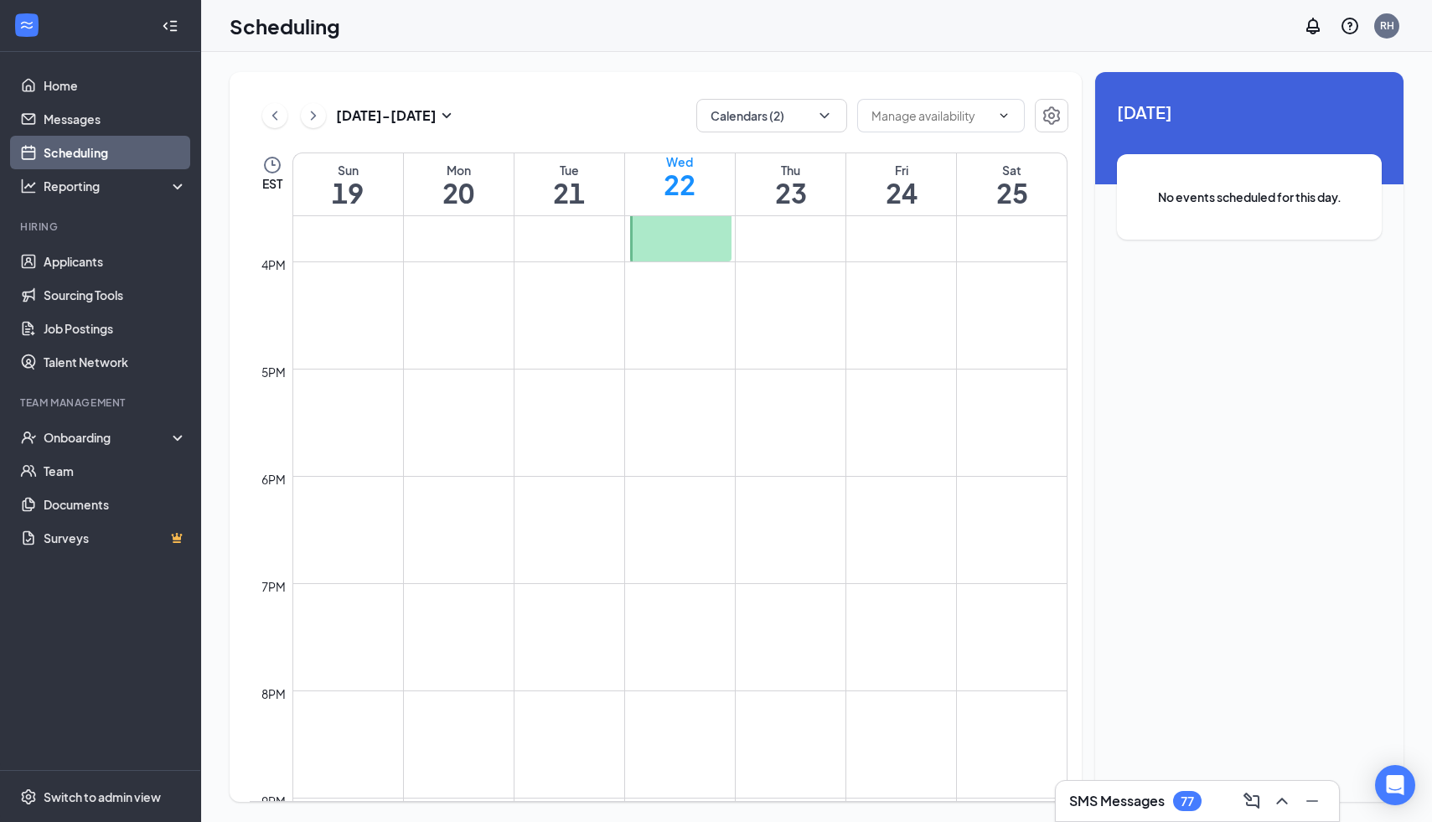
scroll to position [1681, 0]
click at [1052, 118] on icon "Settings" at bounding box center [1051, 115] width 17 height 18
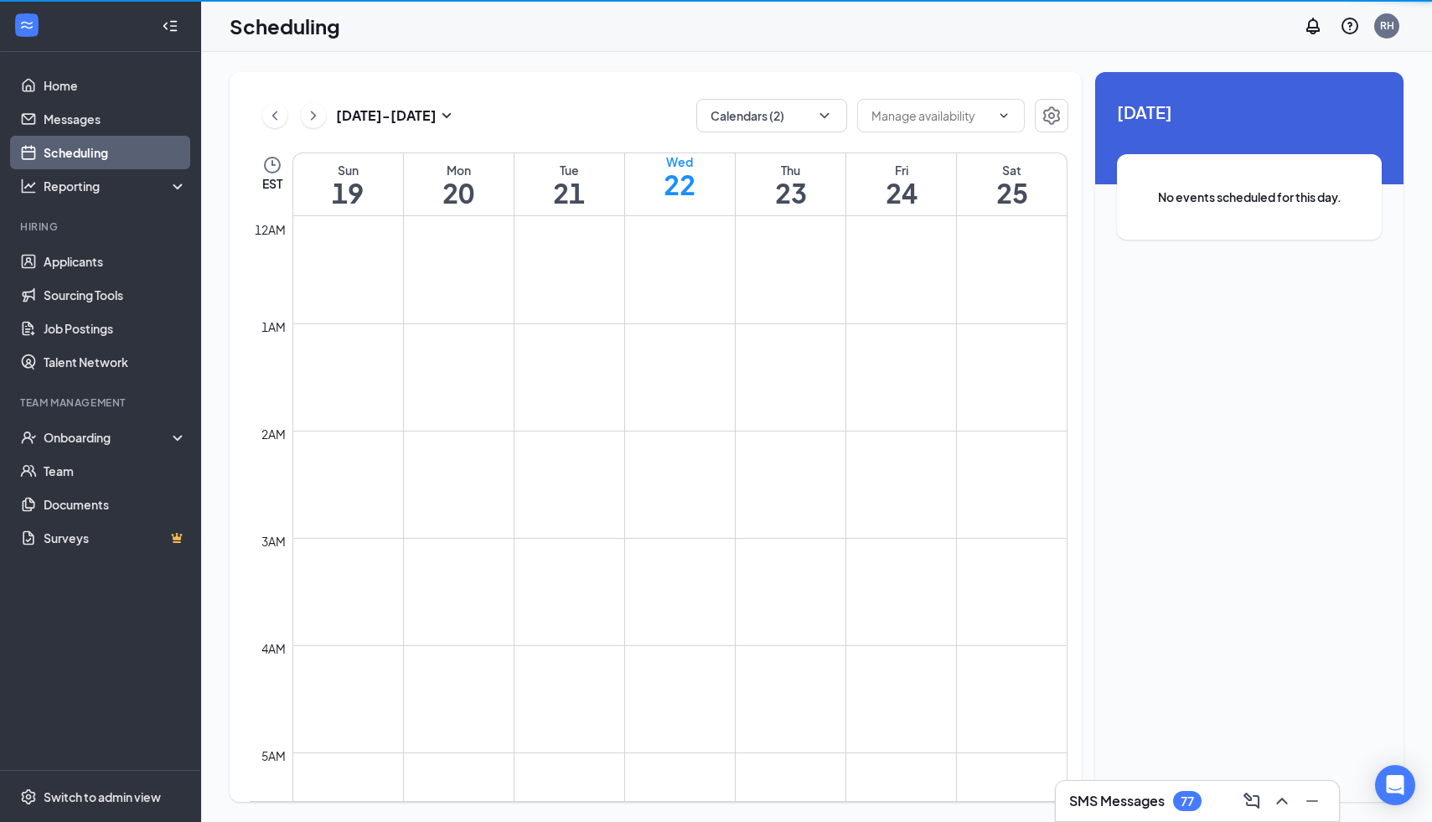
scroll to position [823, 0]
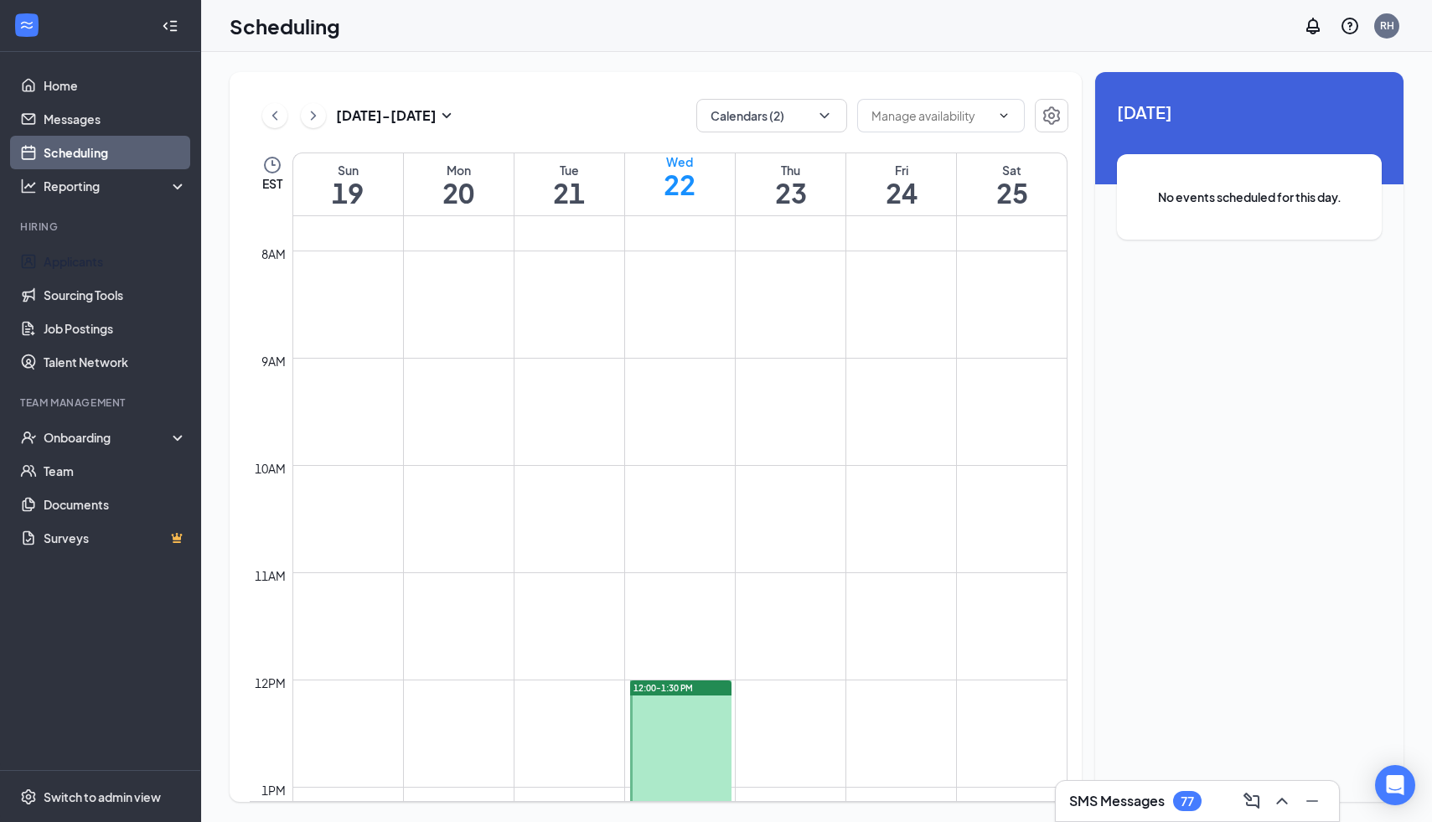
click at [101, 242] on li "Hiring Applicants Sourcing Tools Job Postings Talent Network" at bounding box center [100, 298] width 200 height 159
click at [104, 271] on link "Applicants" at bounding box center [115, 262] width 143 height 34
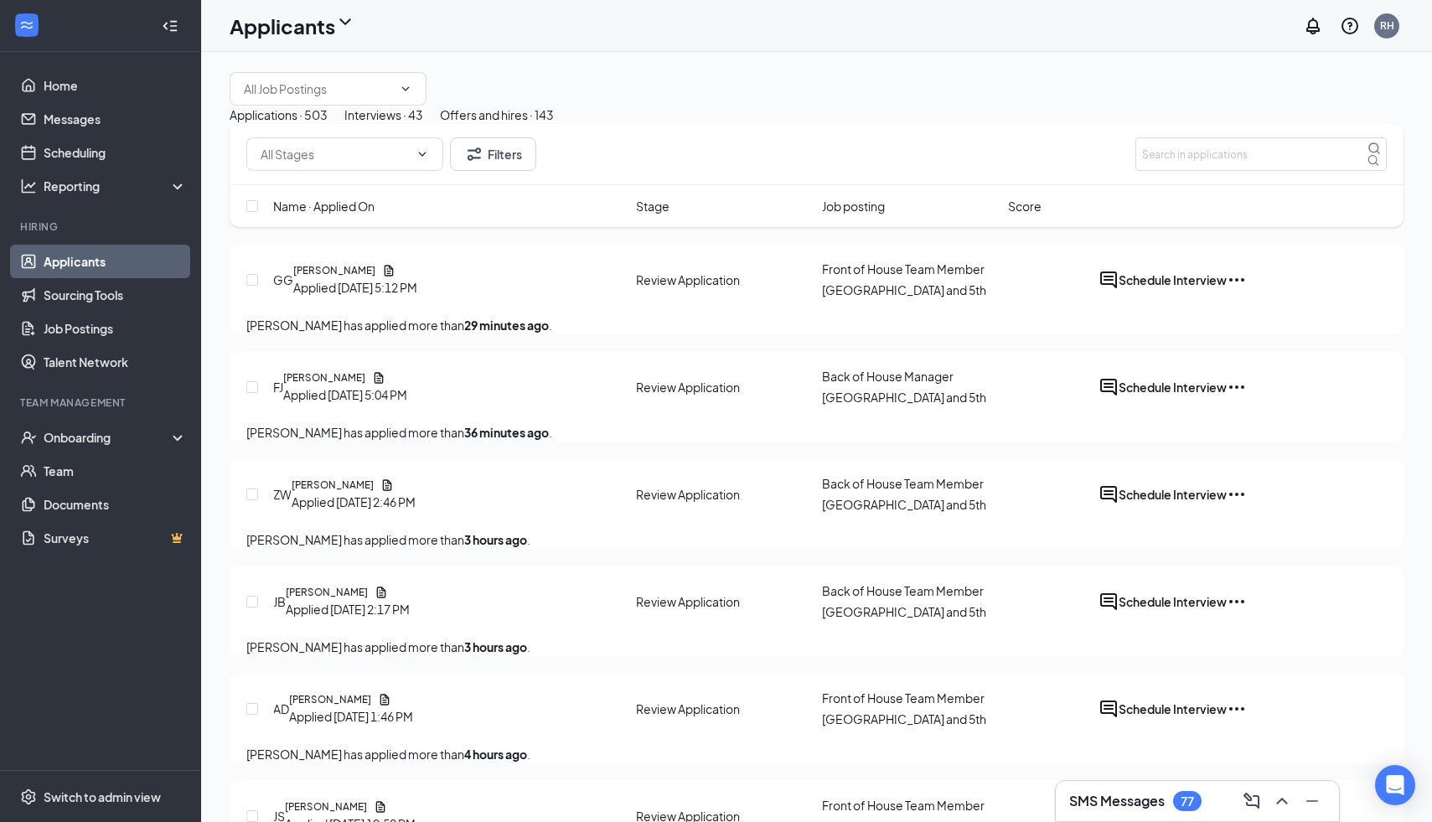
click at [423, 124] on div "Interviews · 43" at bounding box center [383, 115] width 79 height 18
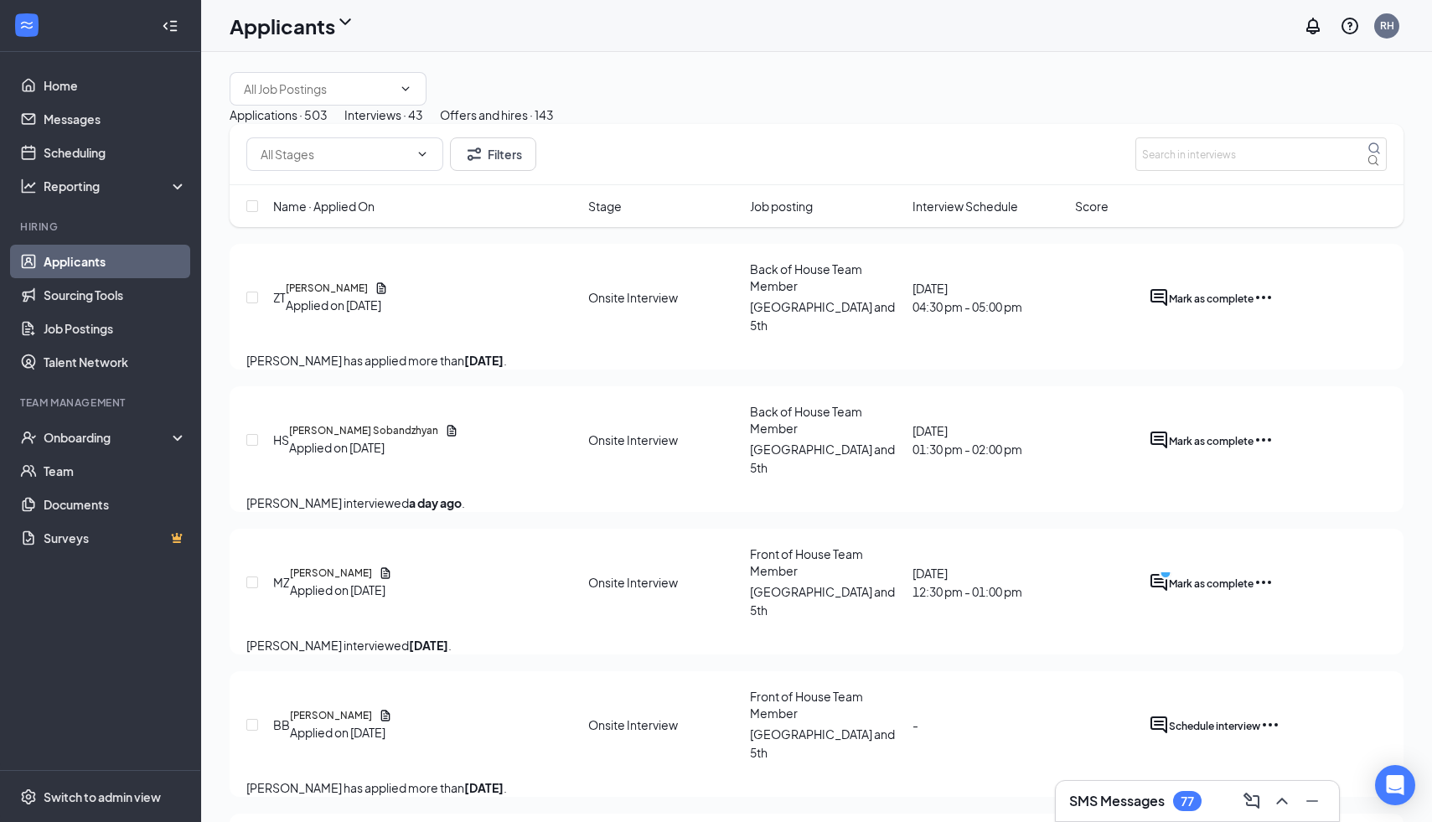
click at [328, 124] on div "Applications · 503" at bounding box center [279, 115] width 98 height 18
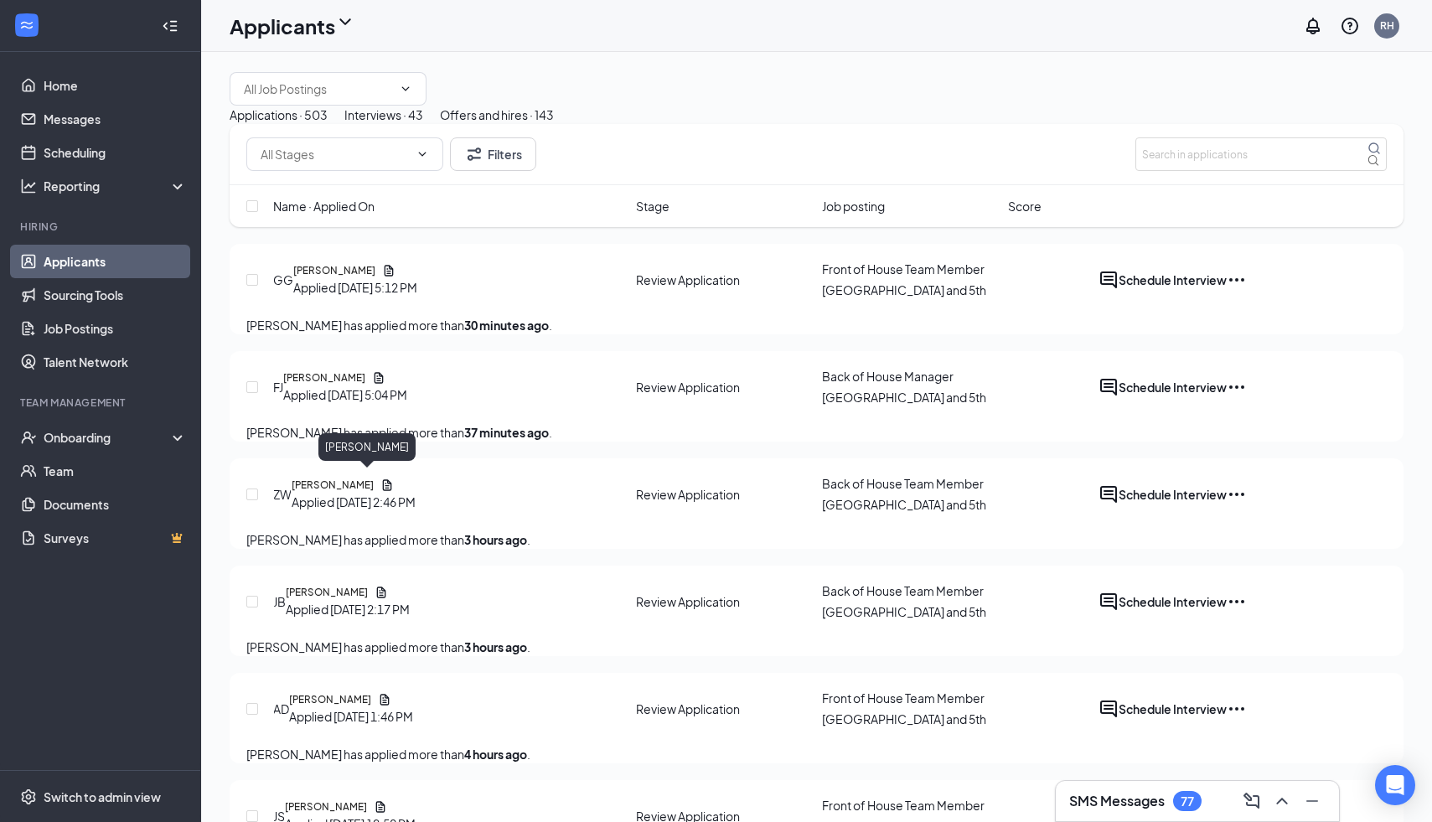
click at [349, 385] on h5 "[PERSON_NAME]" at bounding box center [324, 377] width 82 height 15
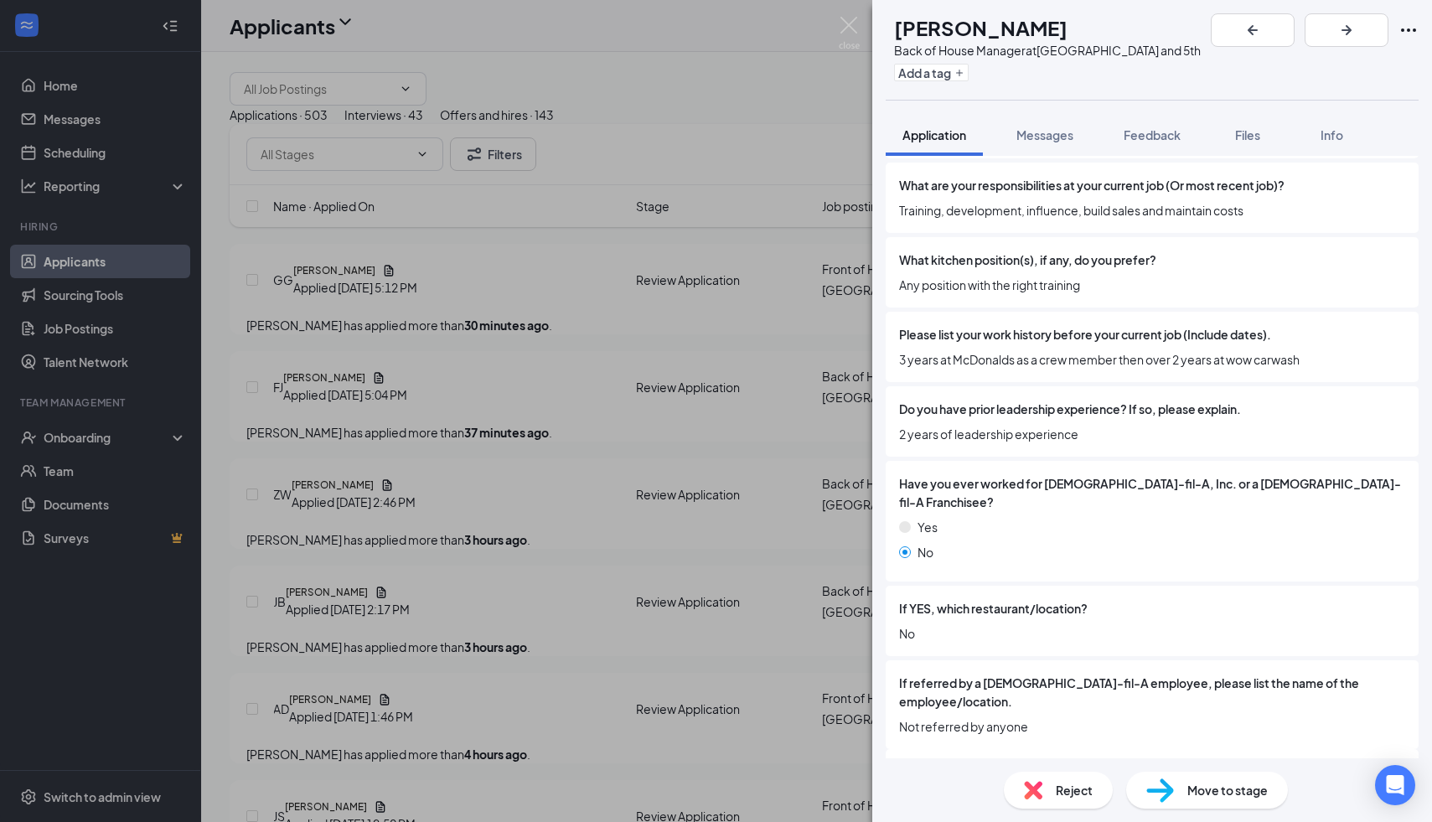
scroll to position [2138, 0]
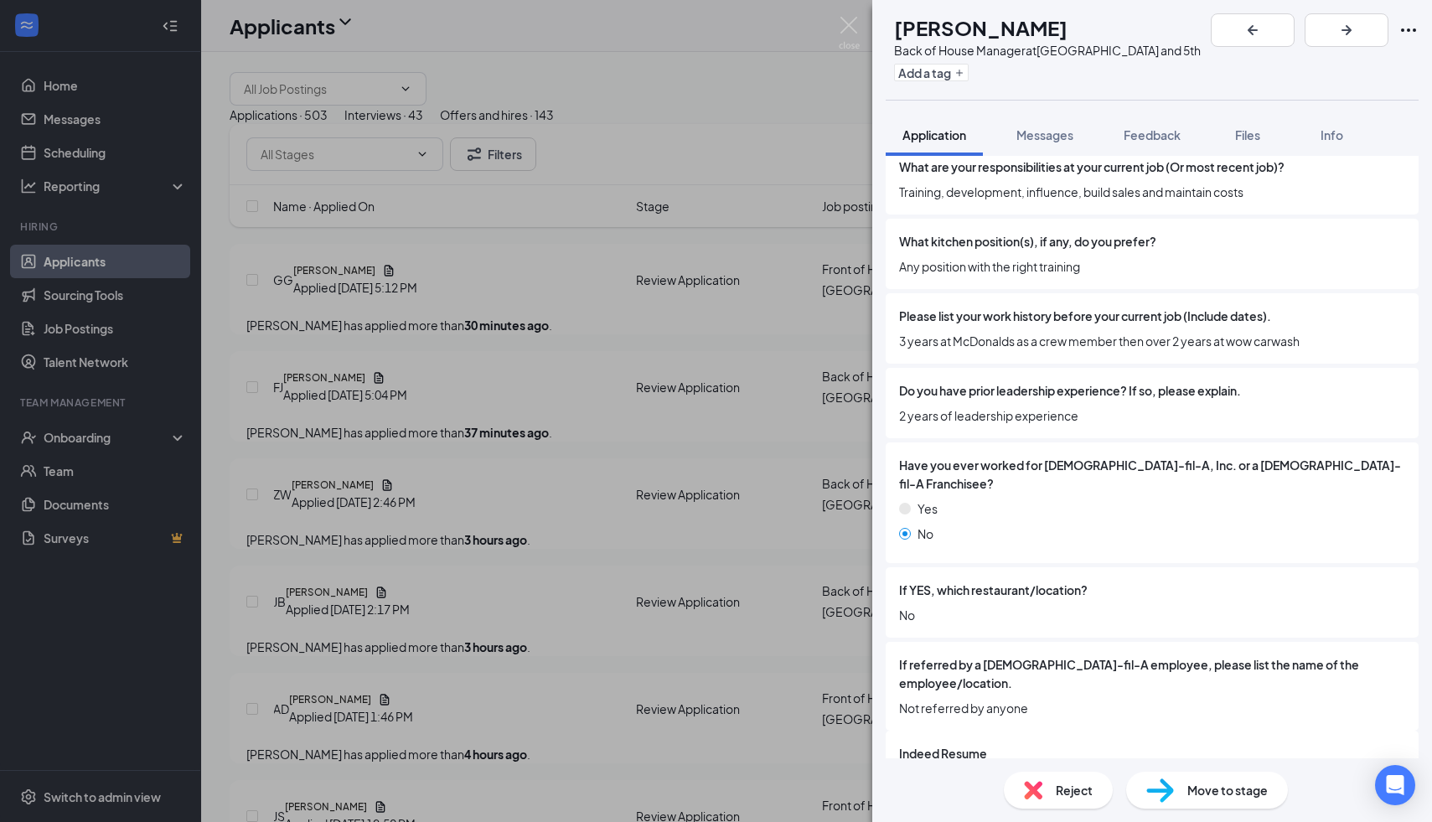
click at [699, 577] on div "FJ [PERSON_NAME] Back of House Manager at [GEOGRAPHIC_DATA] and 5th Add a tag A…" at bounding box center [716, 411] width 1432 height 822
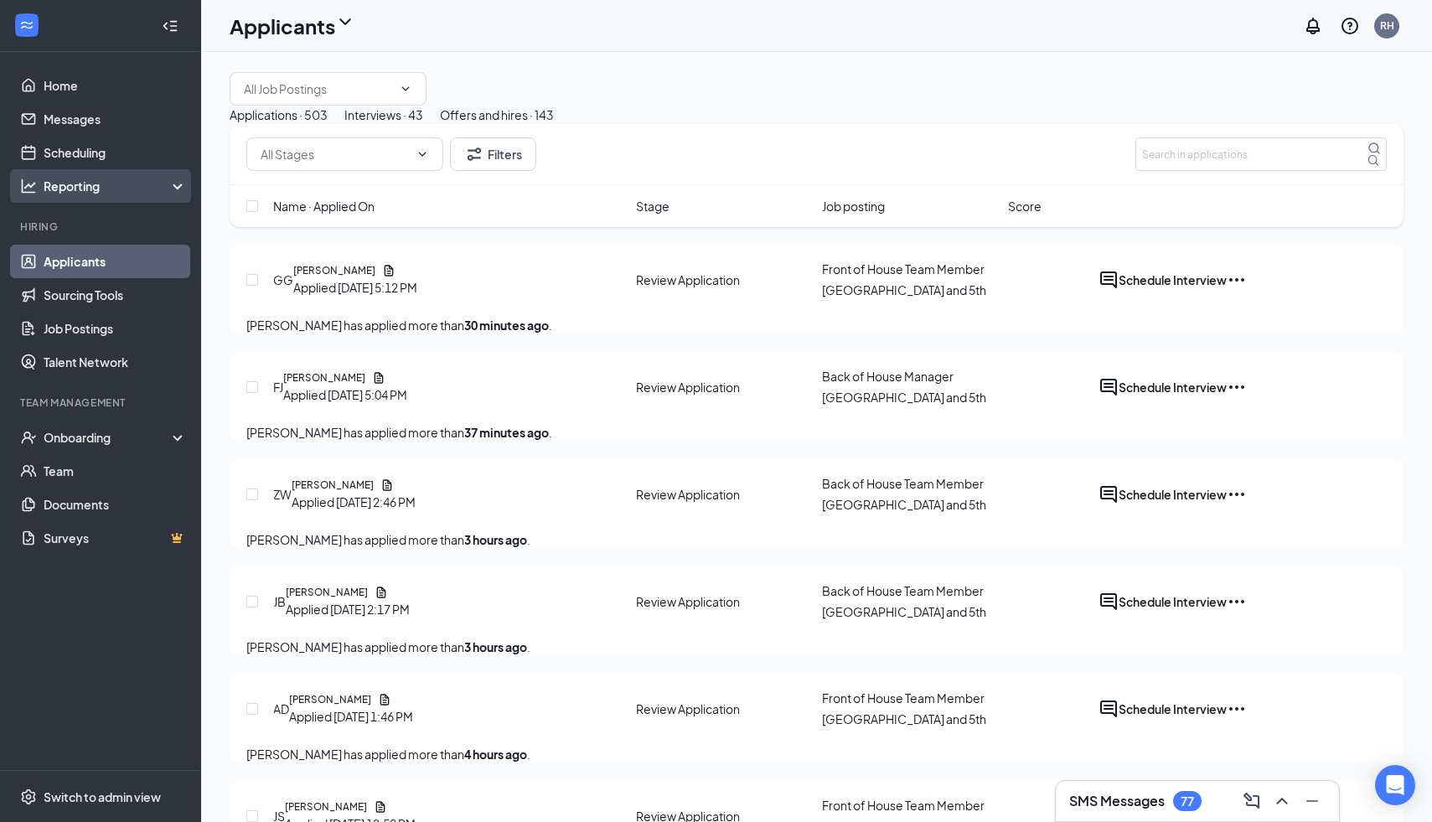
click at [156, 180] on div "Reporting" at bounding box center [116, 186] width 144 height 17
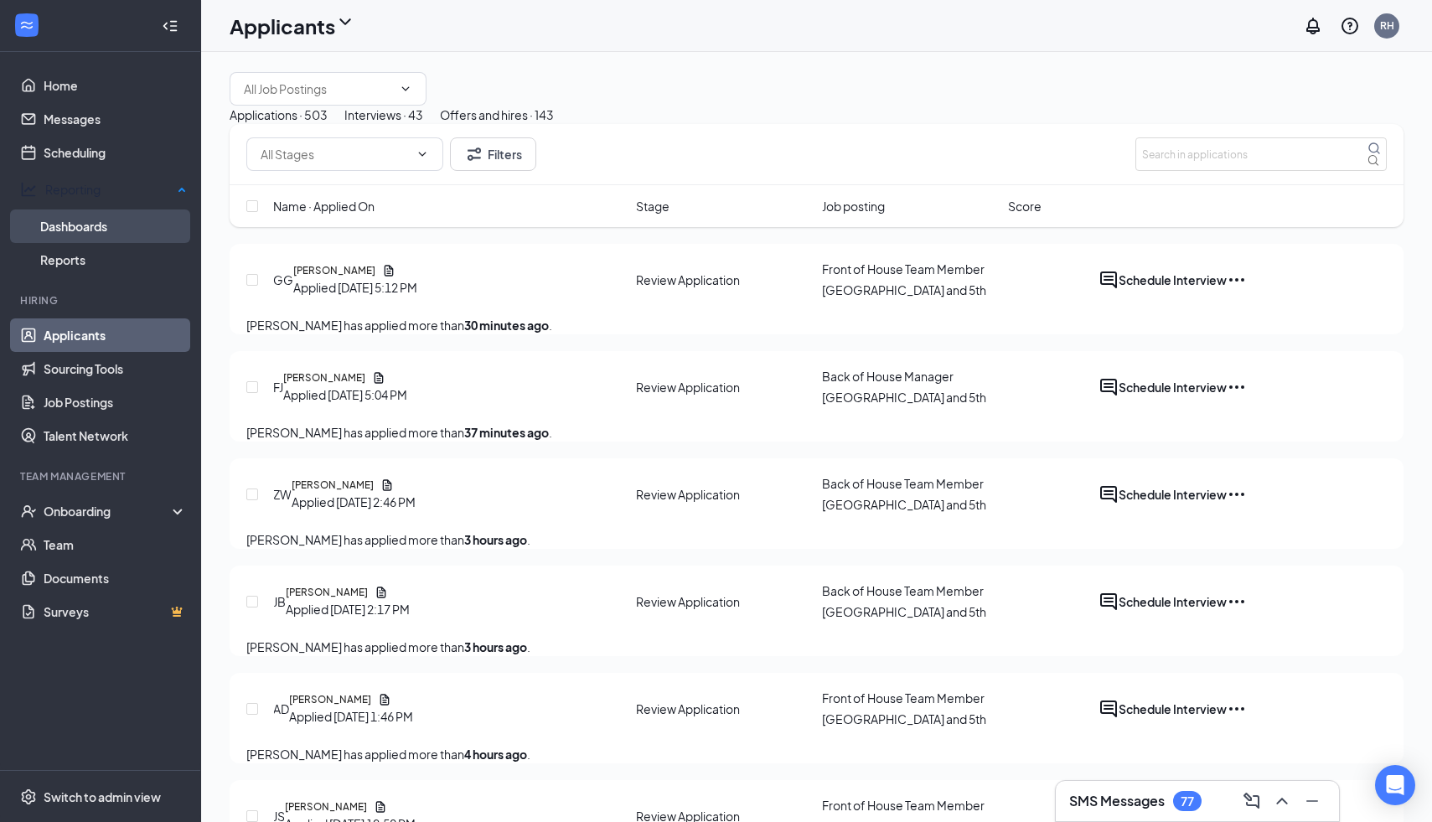
click at [122, 209] on link "Dashboards" at bounding box center [113, 226] width 147 height 34
